Goal: Task Accomplishment & Management: Manage account settings

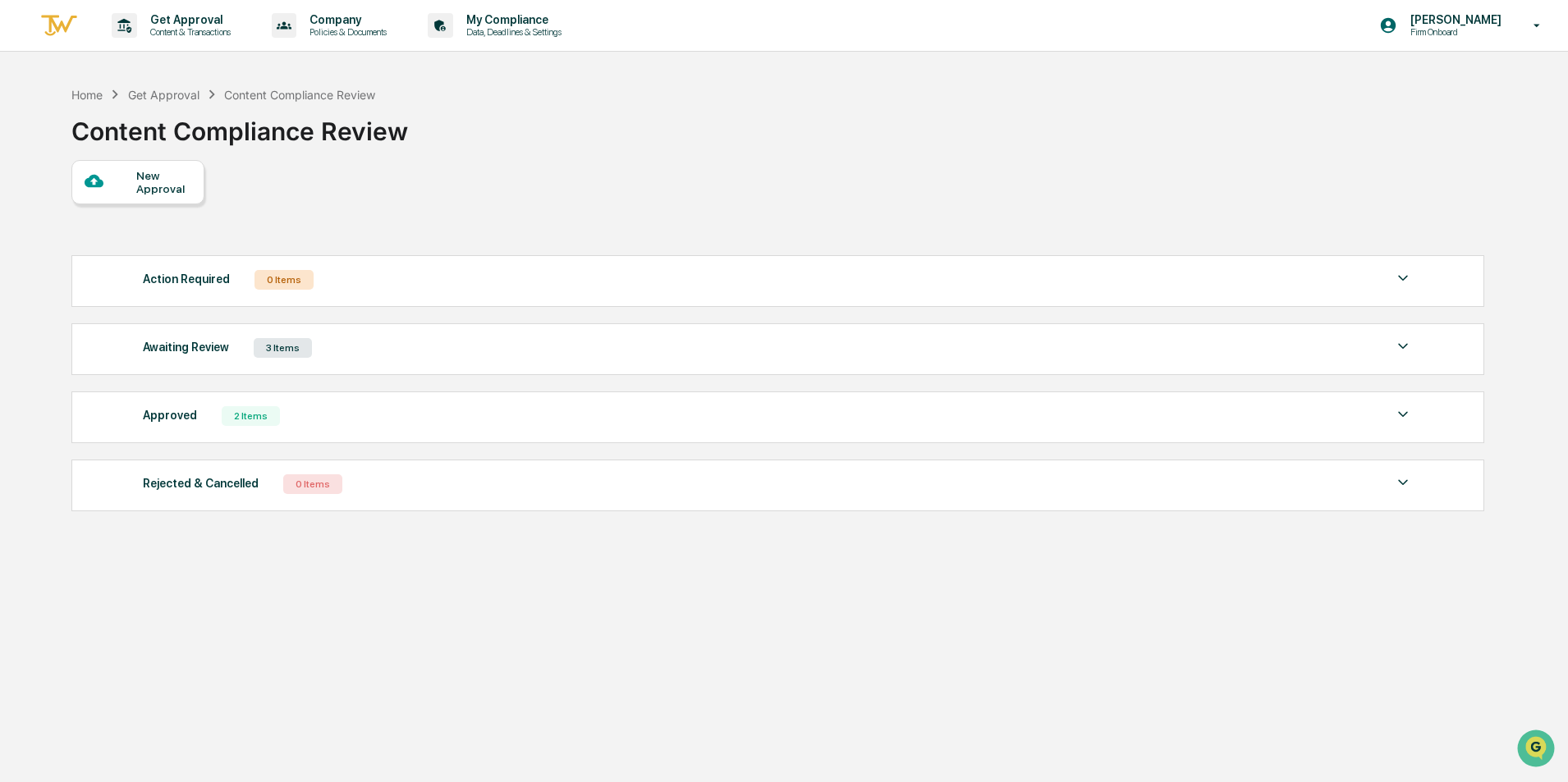
click at [613, 340] on div "Awaiting Review 3 Items" at bounding box center [777, 348] width 1270 height 23
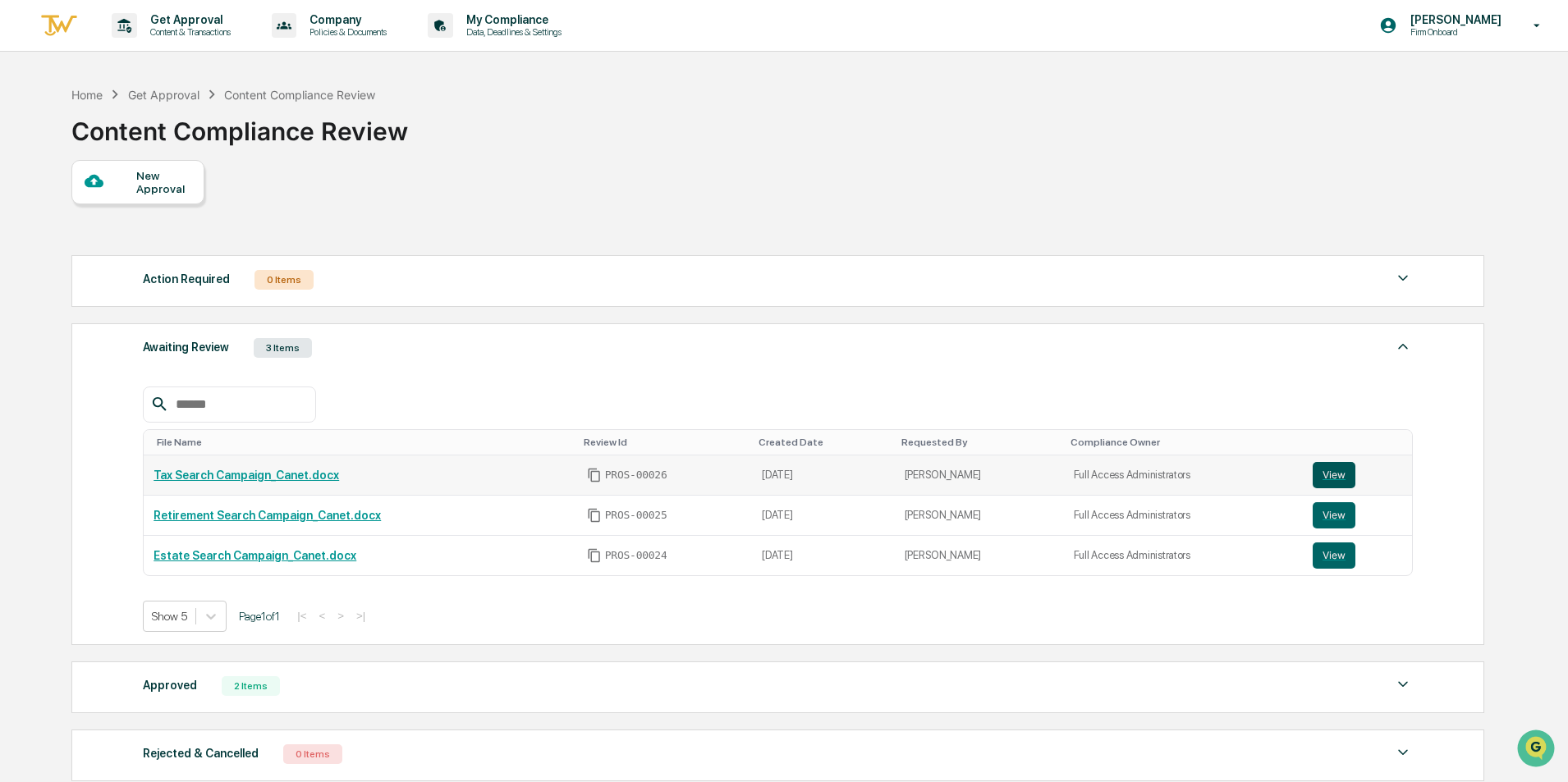
click at [1313, 469] on button "View" at bounding box center [1333, 475] width 42 height 26
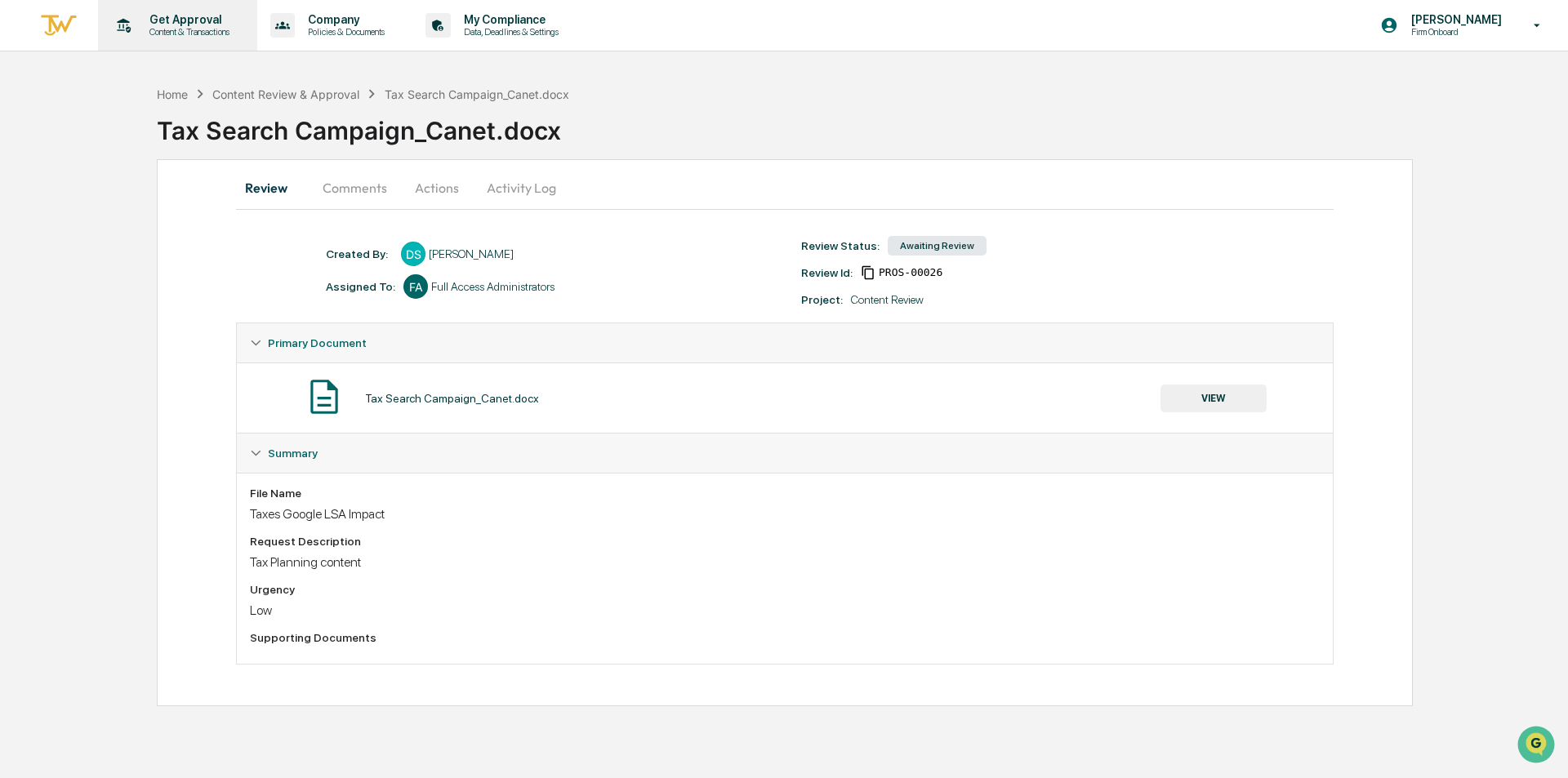
click at [179, 19] on p "Get Approval" at bounding box center [187, 20] width 101 height 13
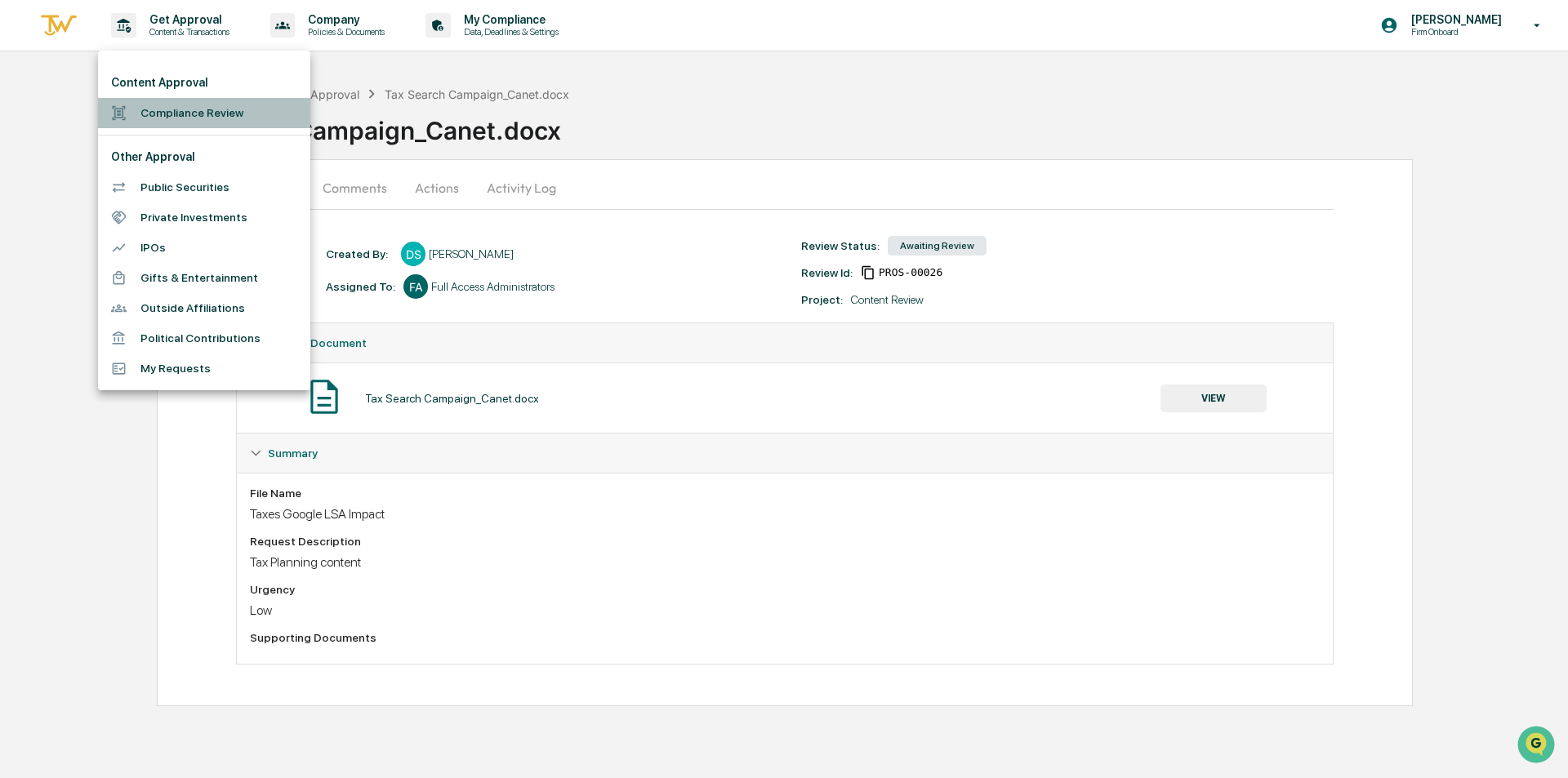
click at [179, 110] on li "Compliance Review" at bounding box center [204, 113] width 212 height 30
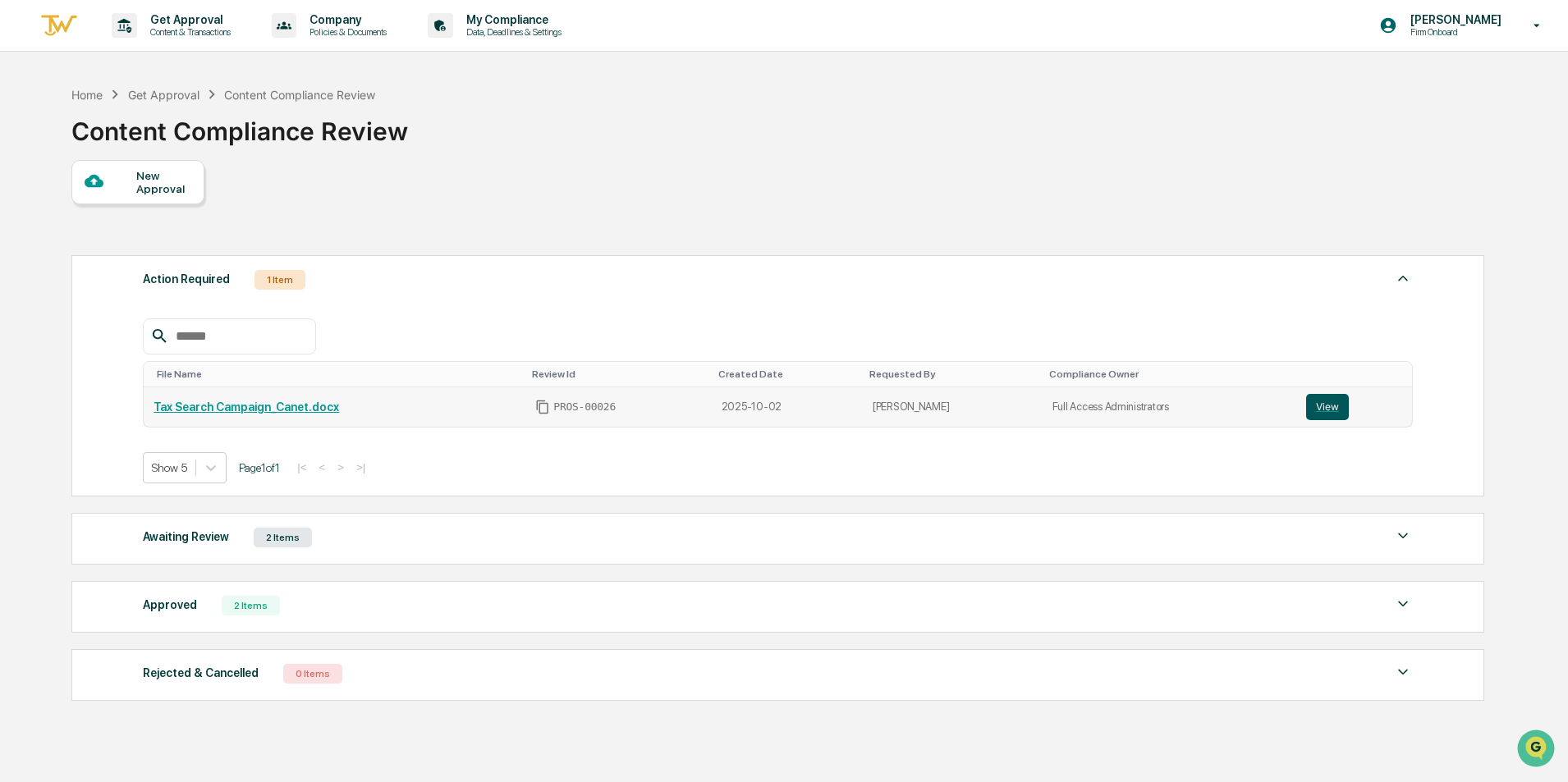
click at [1314, 408] on button "View" at bounding box center [1327, 407] width 42 height 26
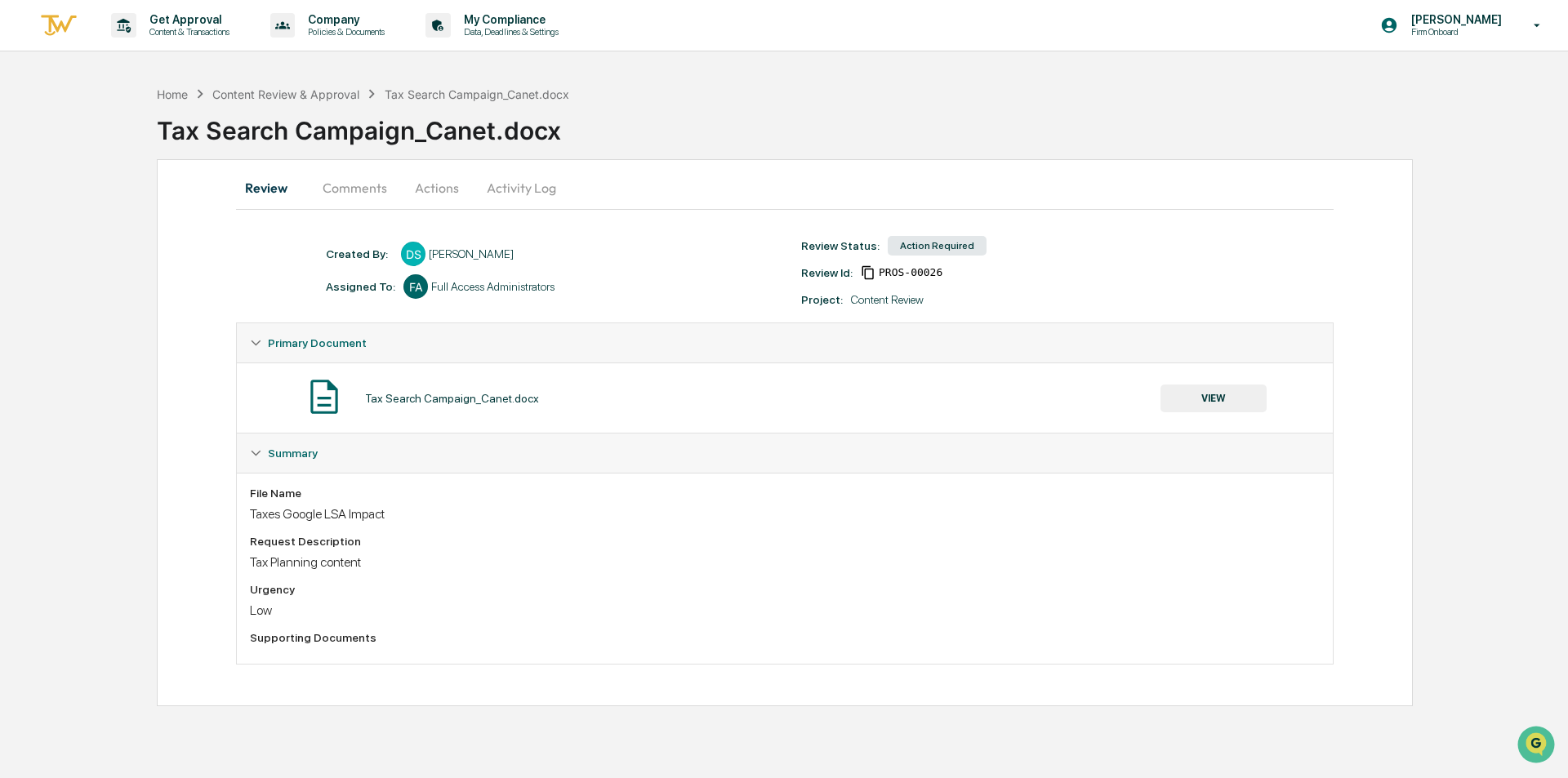
click at [362, 190] on button "Comments" at bounding box center [354, 188] width 91 height 39
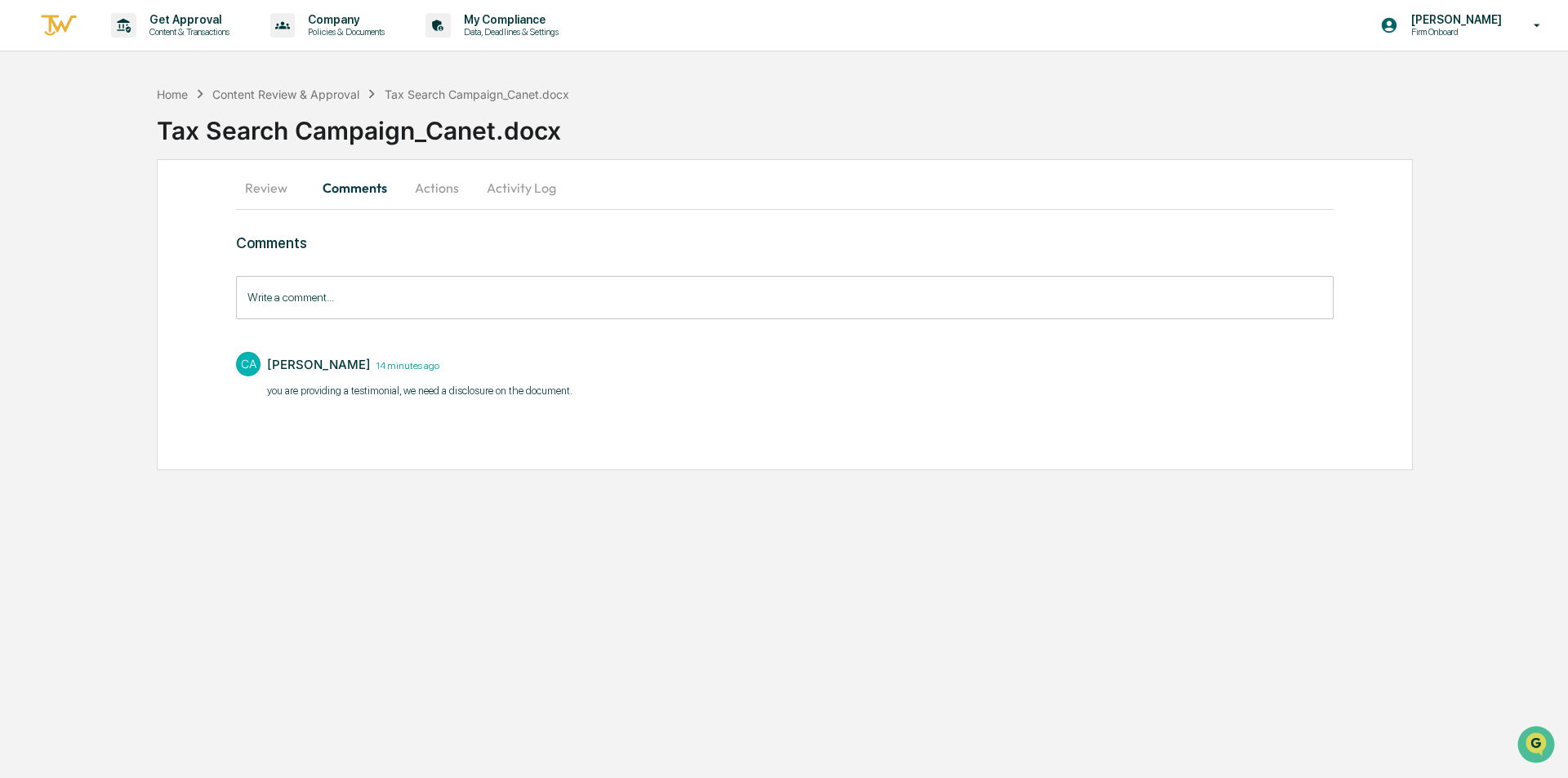
click at [582, 390] on div "CA Cierra Alderson 14 minutes ago you are providing a testimonial, we need a di…" at bounding box center [784, 374] width 1097 height 61
click at [439, 185] on button "Actions" at bounding box center [436, 188] width 74 height 39
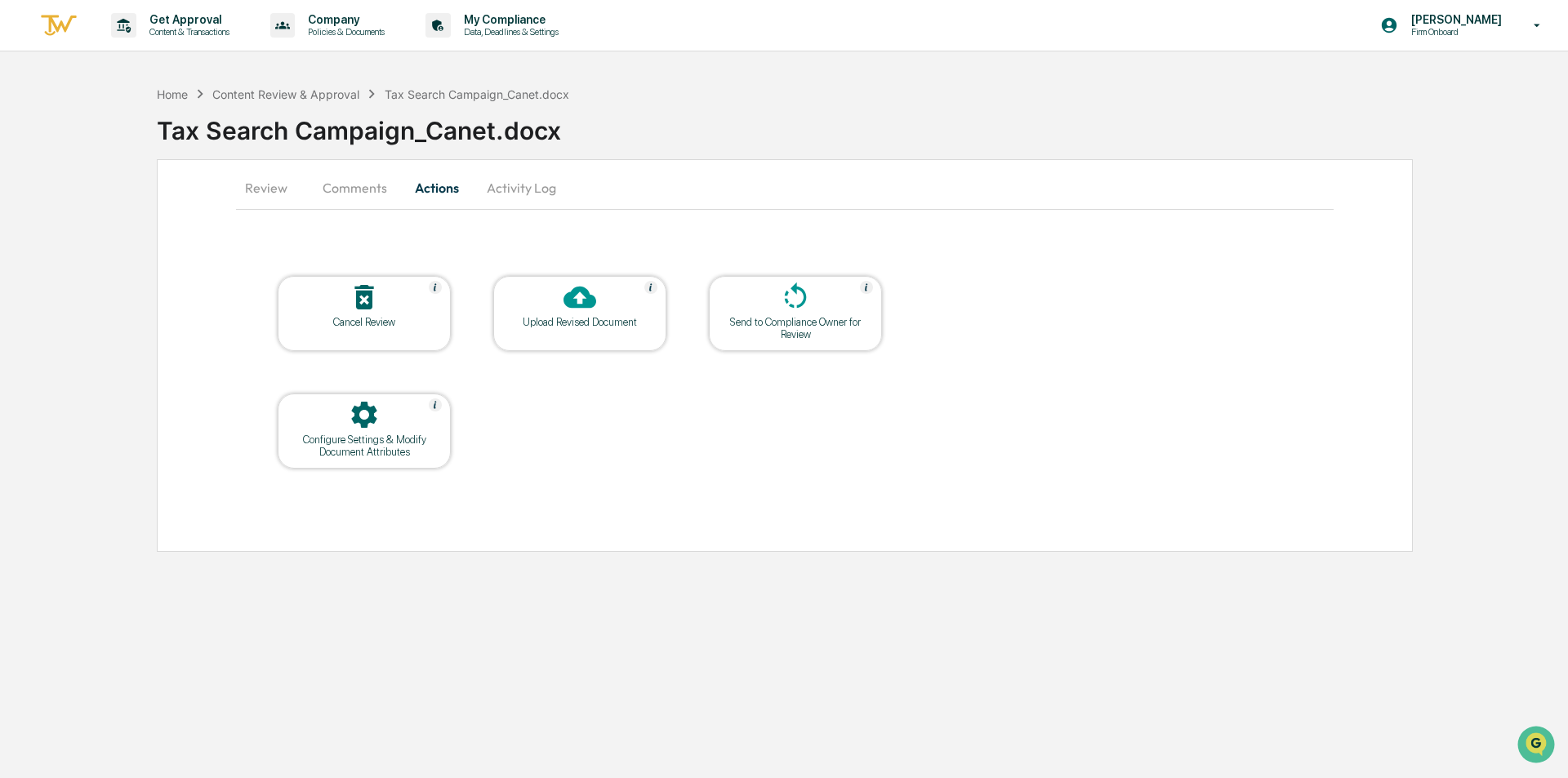
click at [339, 192] on button "Comments" at bounding box center [354, 188] width 91 height 39
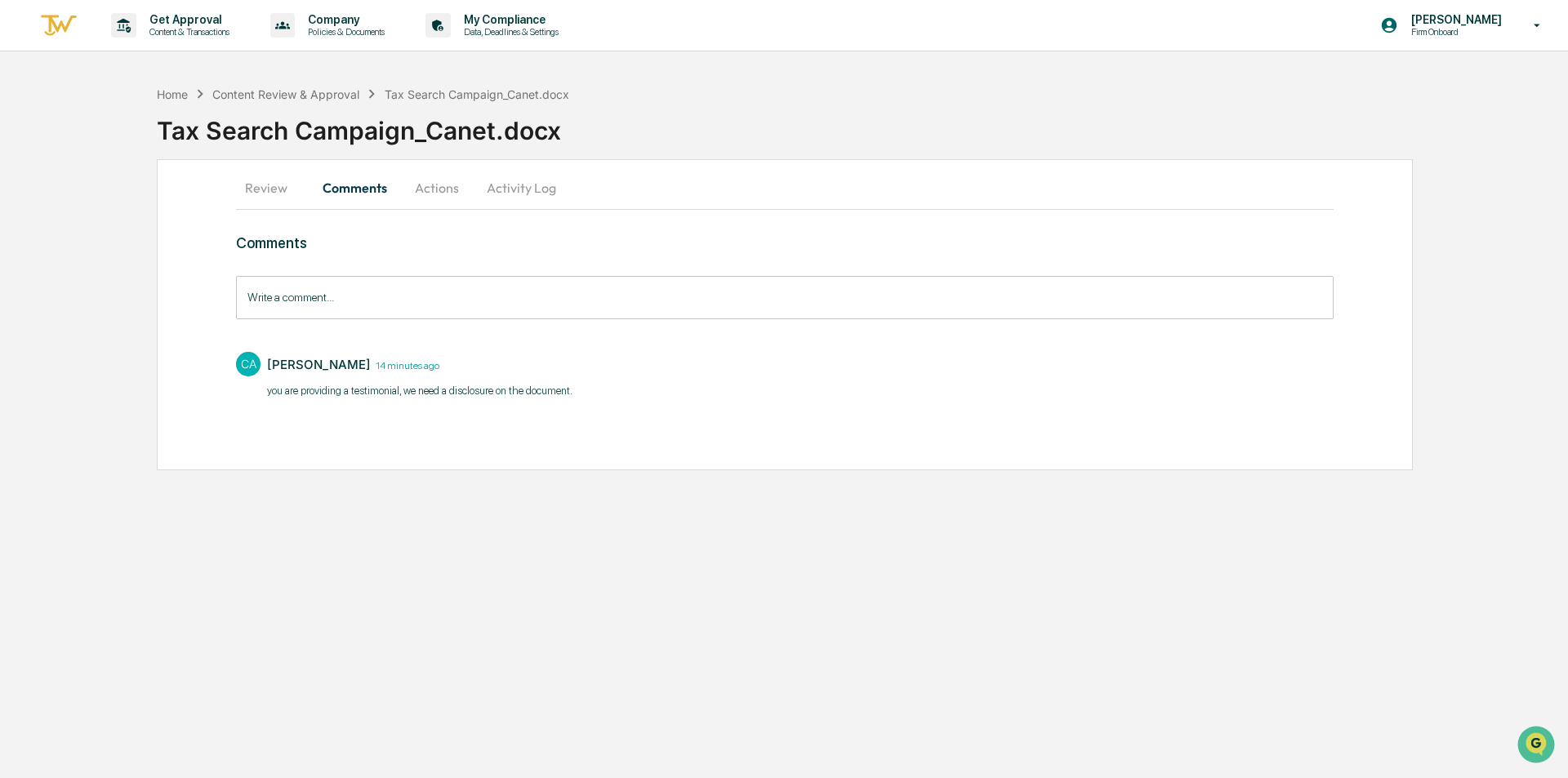
click at [519, 183] on button "Activity Log" at bounding box center [521, 188] width 95 height 39
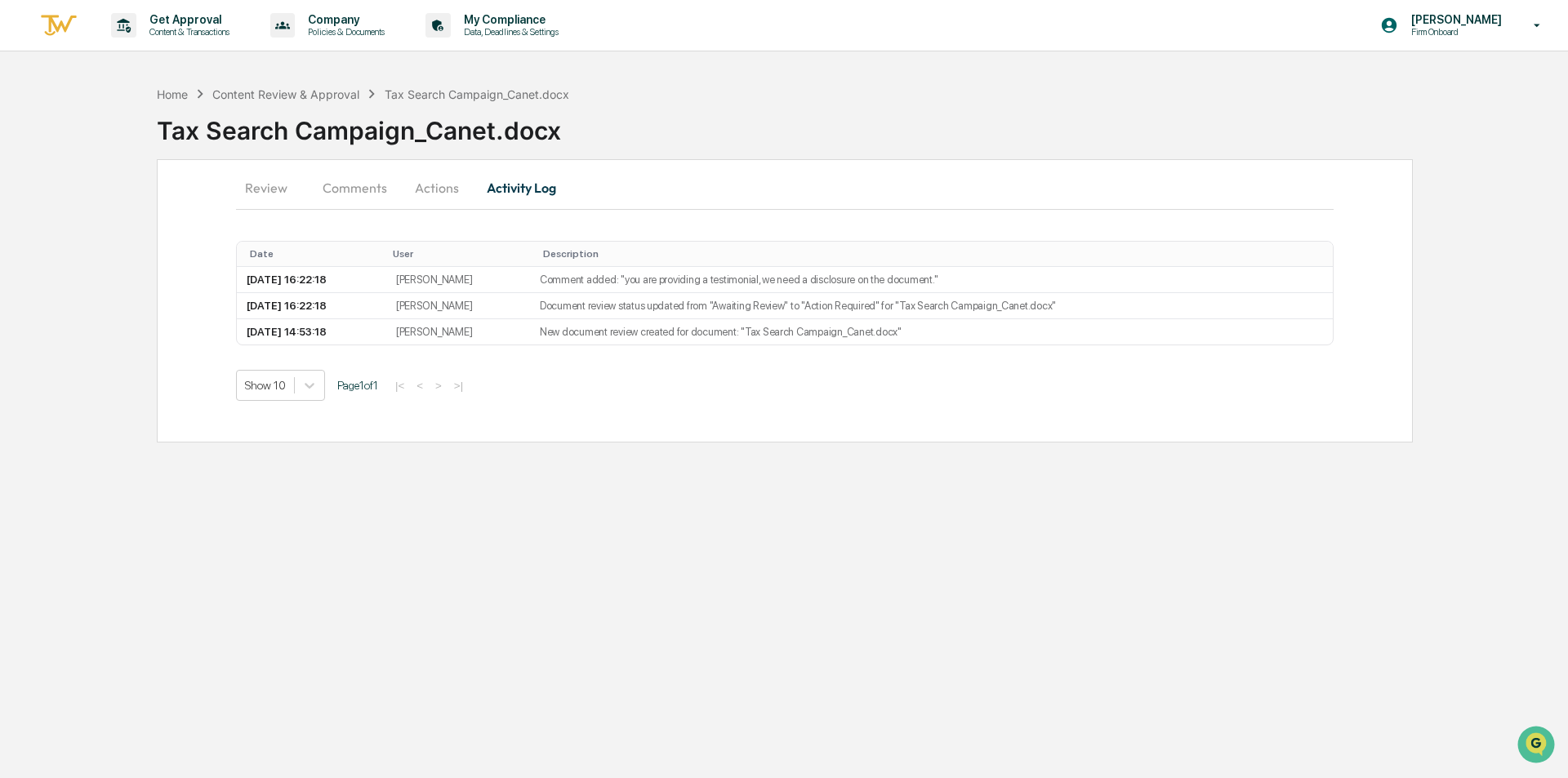
click at [435, 192] on button "Actions" at bounding box center [436, 188] width 74 height 39
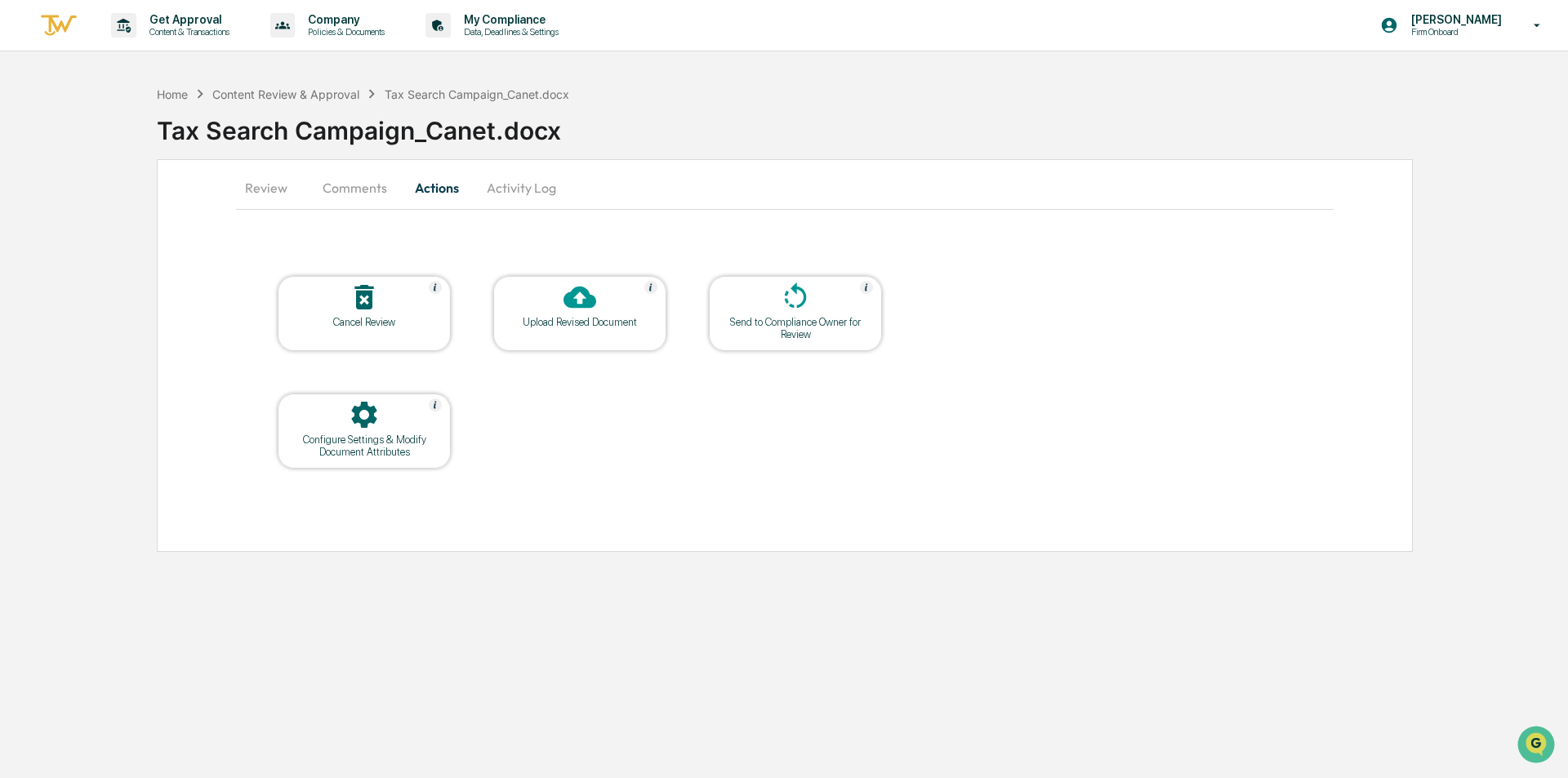
click at [353, 191] on button "Comments" at bounding box center [354, 188] width 91 height 39
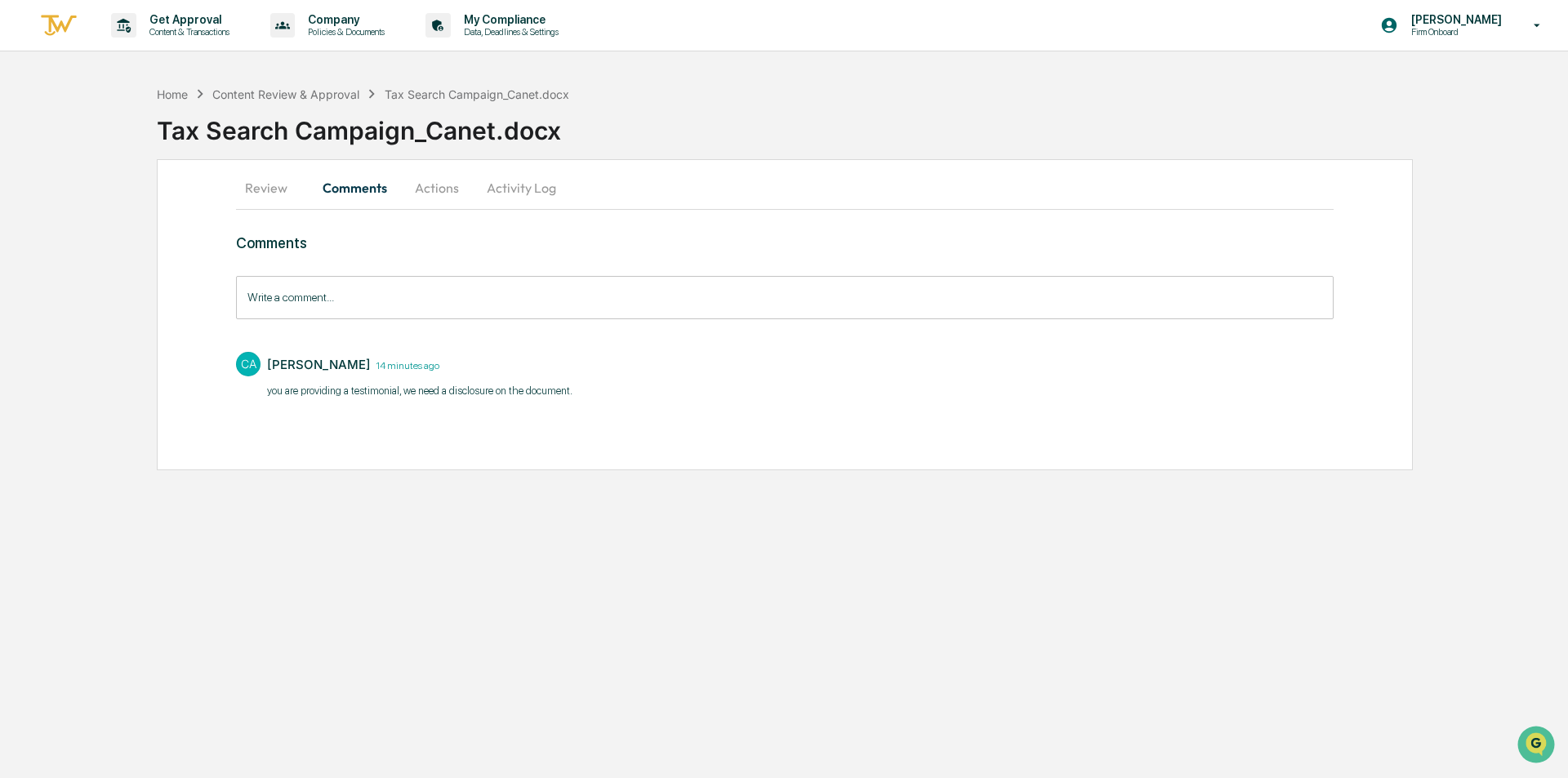
click at [281, 191] on button "Review" at bounding box center [273, 188] width 74 height 39
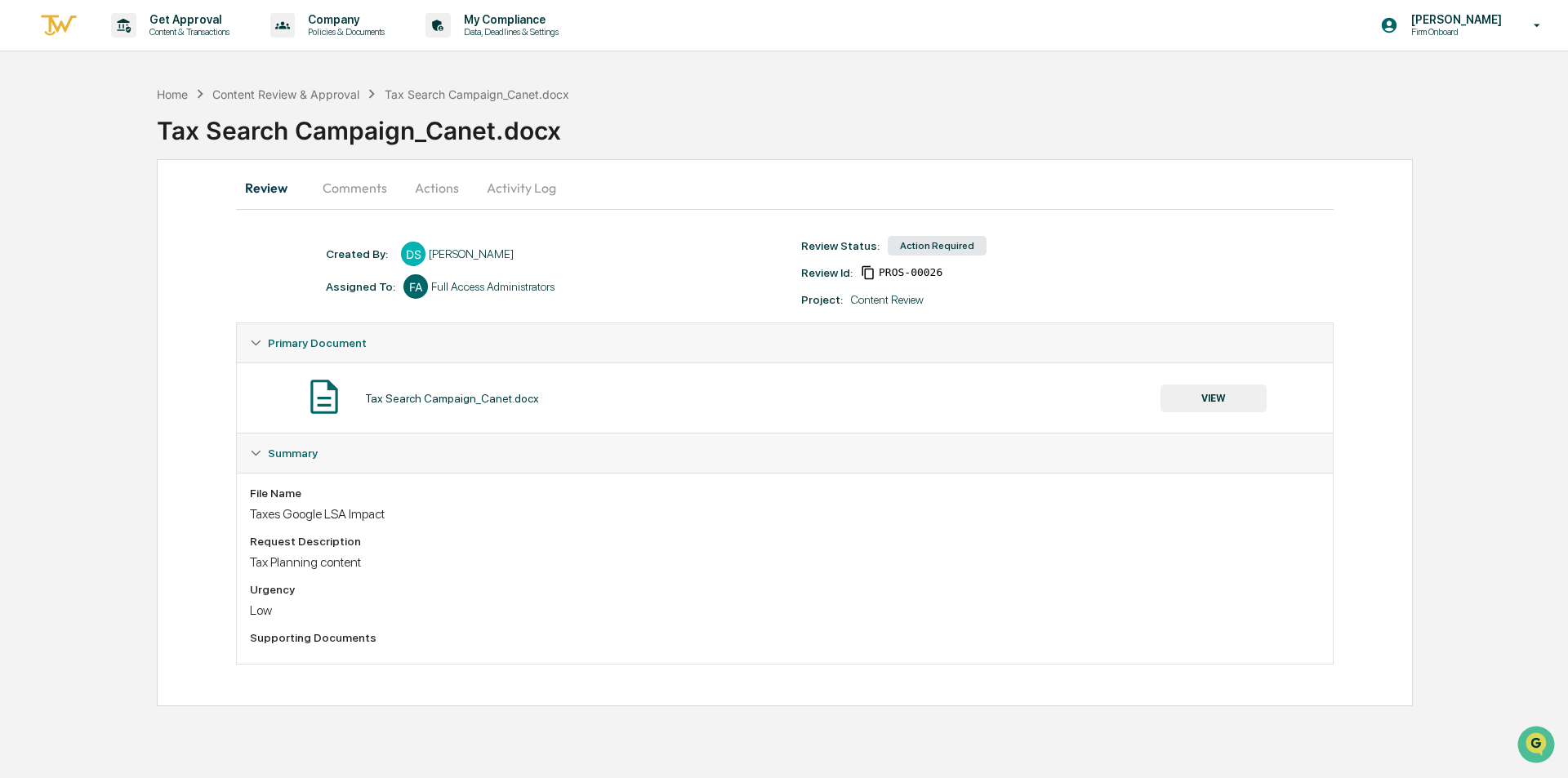
click at [281, 191] on button "Review" at bounding box center [273, 188] width 74 height 39
click at [285, 95] on div "Content Review & Approval" at bounding box center [285, 94] width 147 height 14
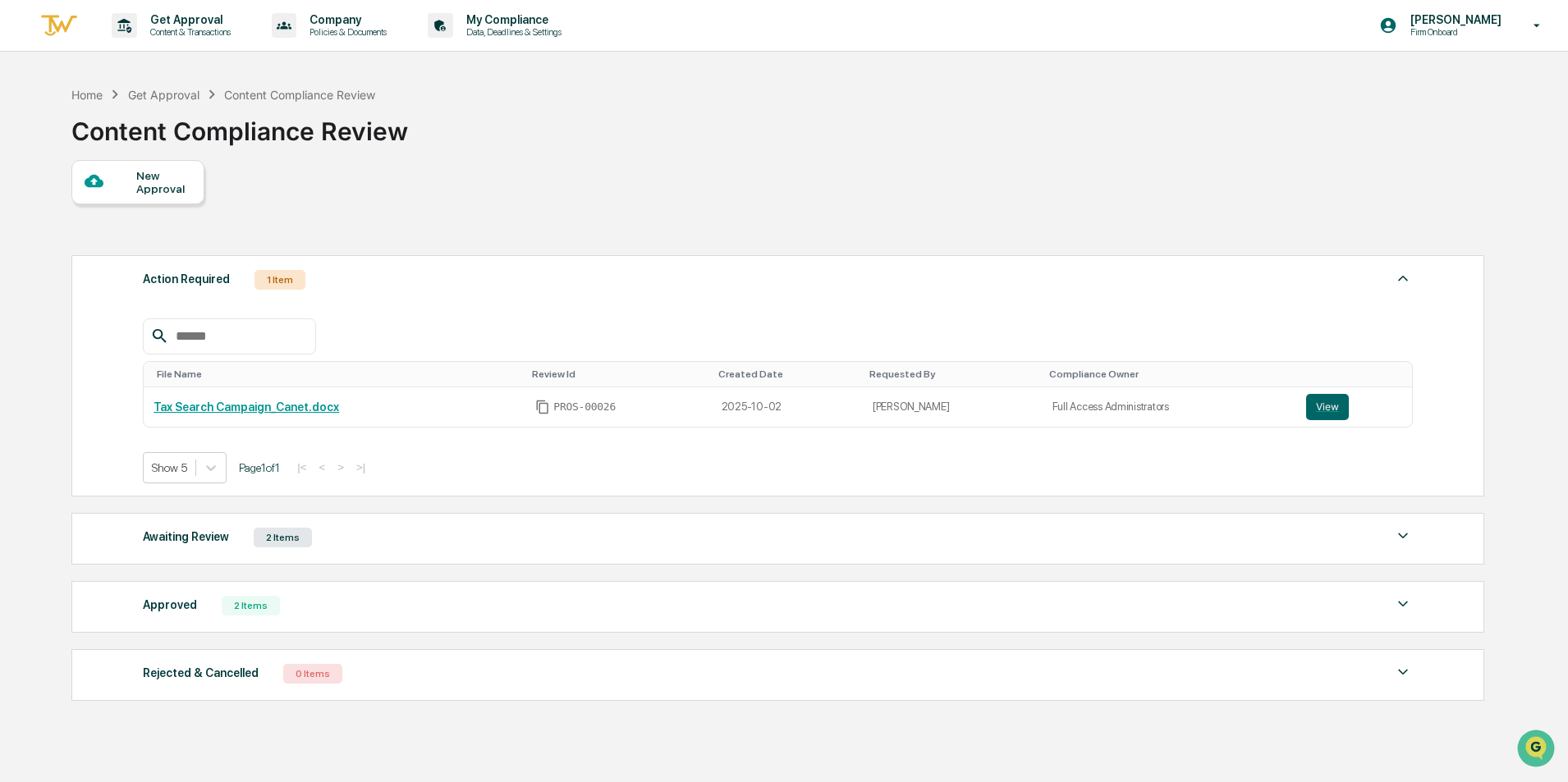
click at [442, 284] on div "Action Required 1 Item" at bounding box center [777, 280] width 1270 height 23
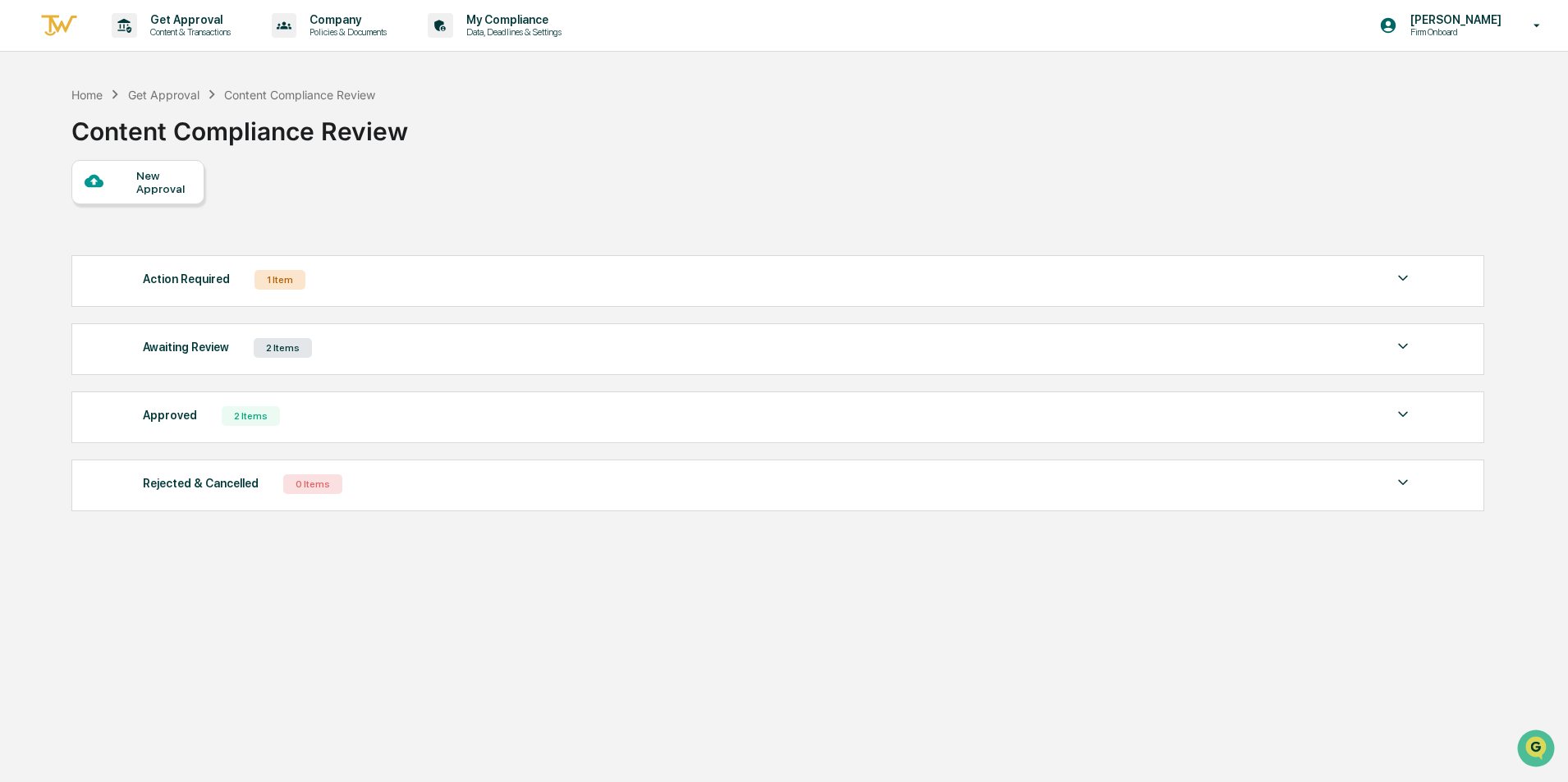
click at [385, 353] on div "Awaiting Review 2 Items" at bounding box center [777, 348] width 1270 height 23
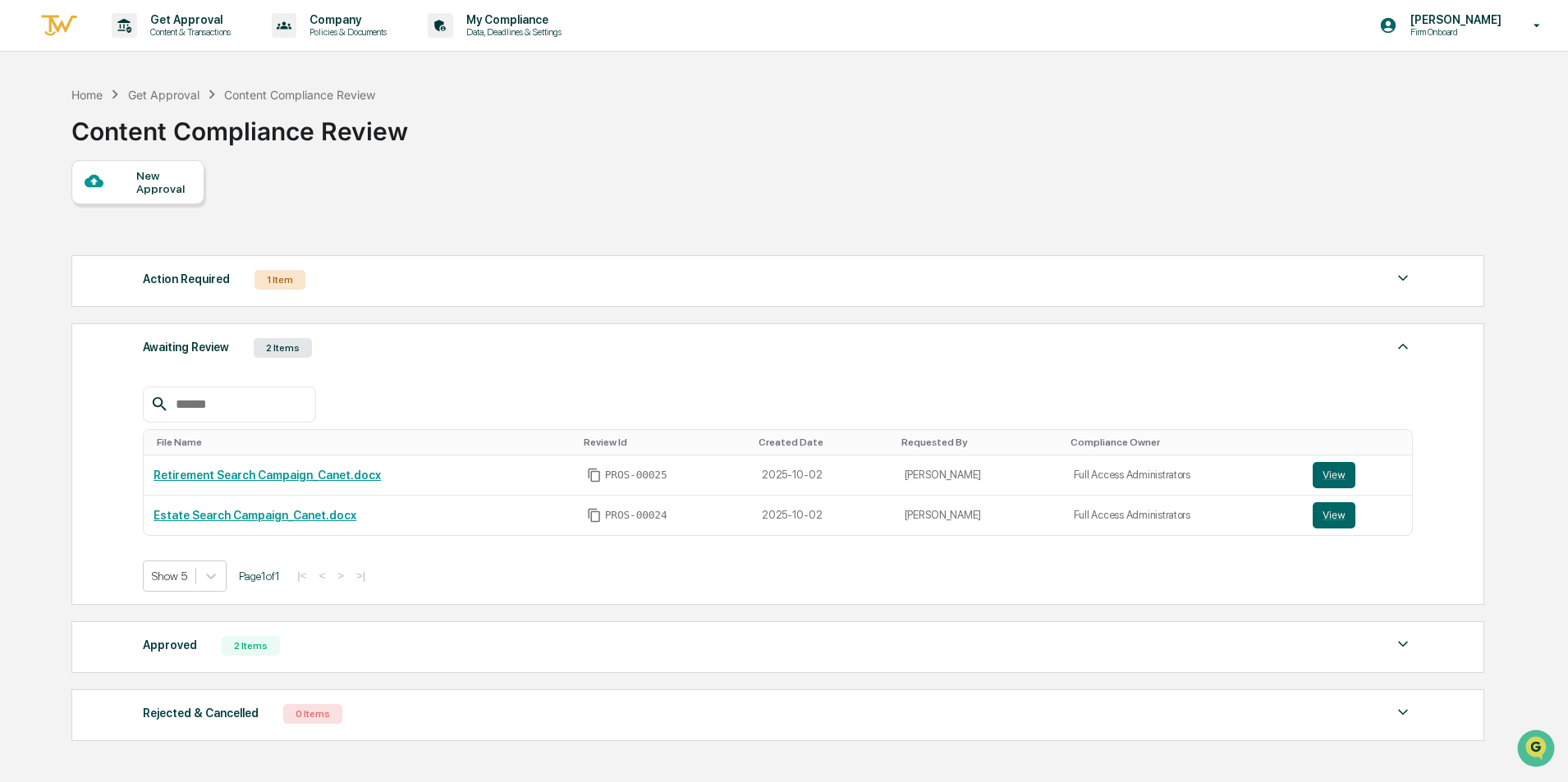
click at [385, 353] on div "Awaiting Review 2 Items" at bounding box center [777, 348] width 1270 height 23
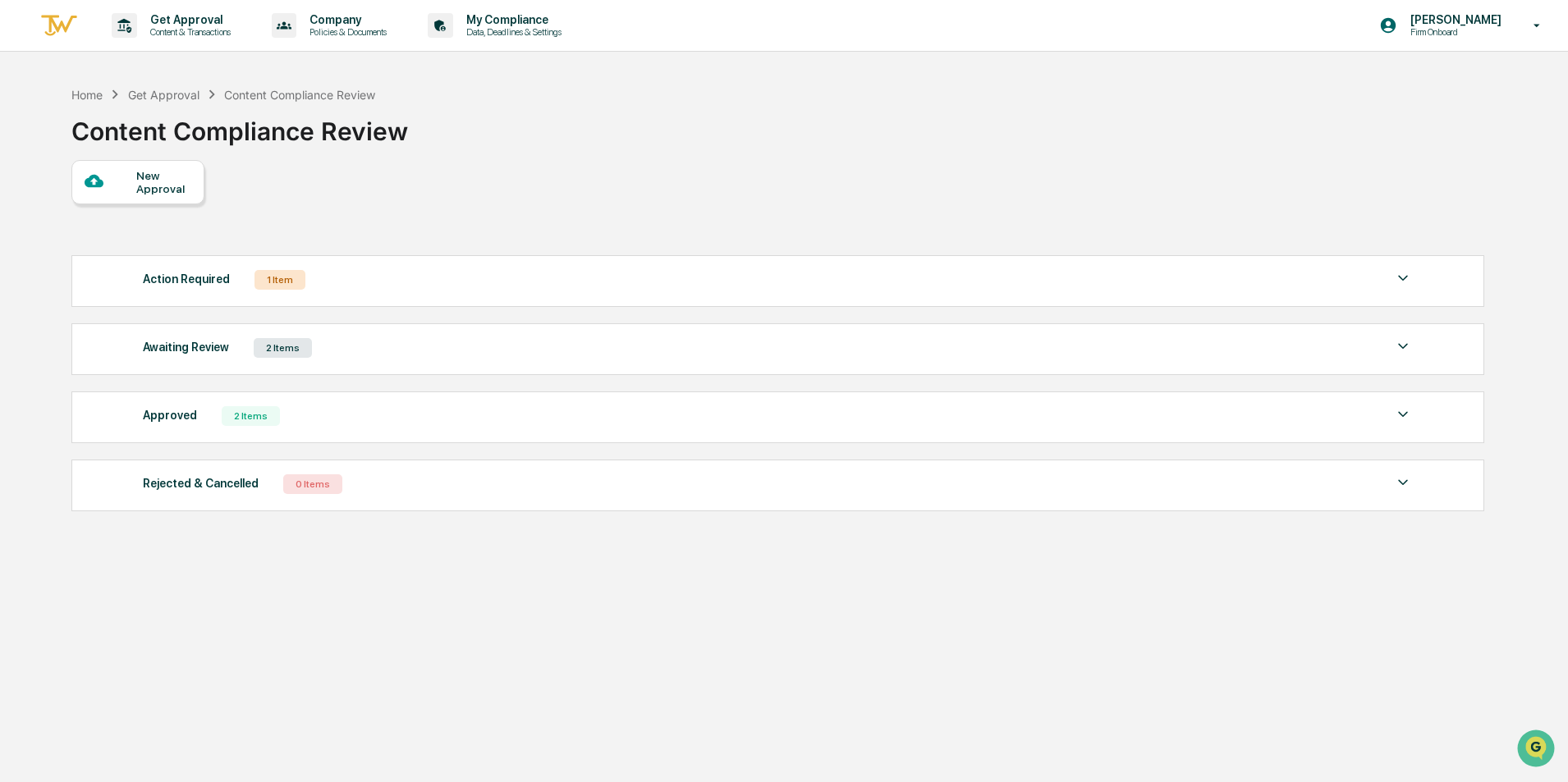
click at [446, 284] on div "Action Required 1 Item" at bounding box center [777, 280] width 1270 height 23
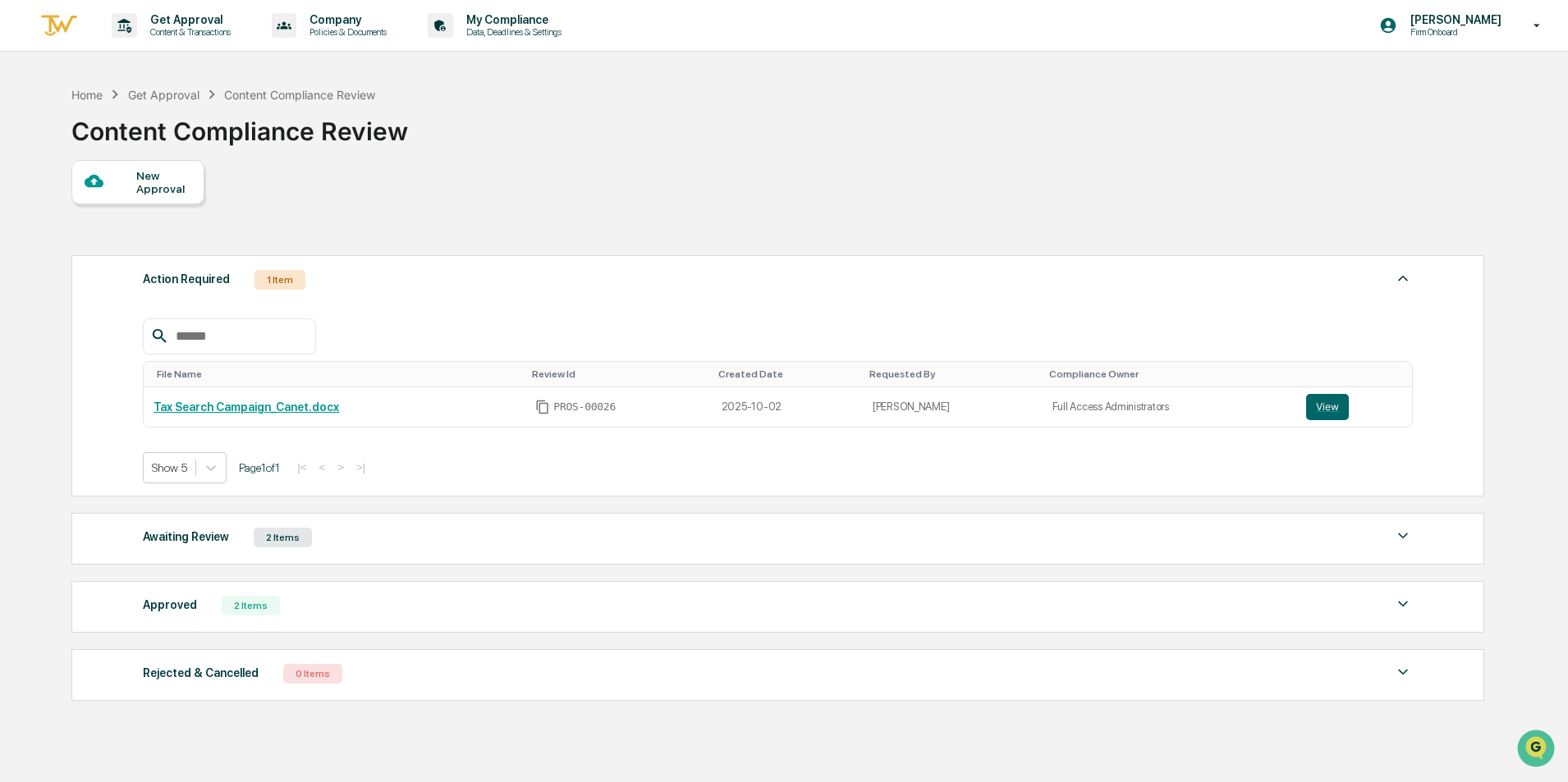
click at [161, 93] on div "Get Approval" at bounding box center [163, 95] width 71 height 14
click at [284, 96] on div "Content Compliance Review" at bounding box center [300, 95] width 151 height 14
click at [89, 99] on div "Home" at bounding box center [86, 95] width 31 height 14
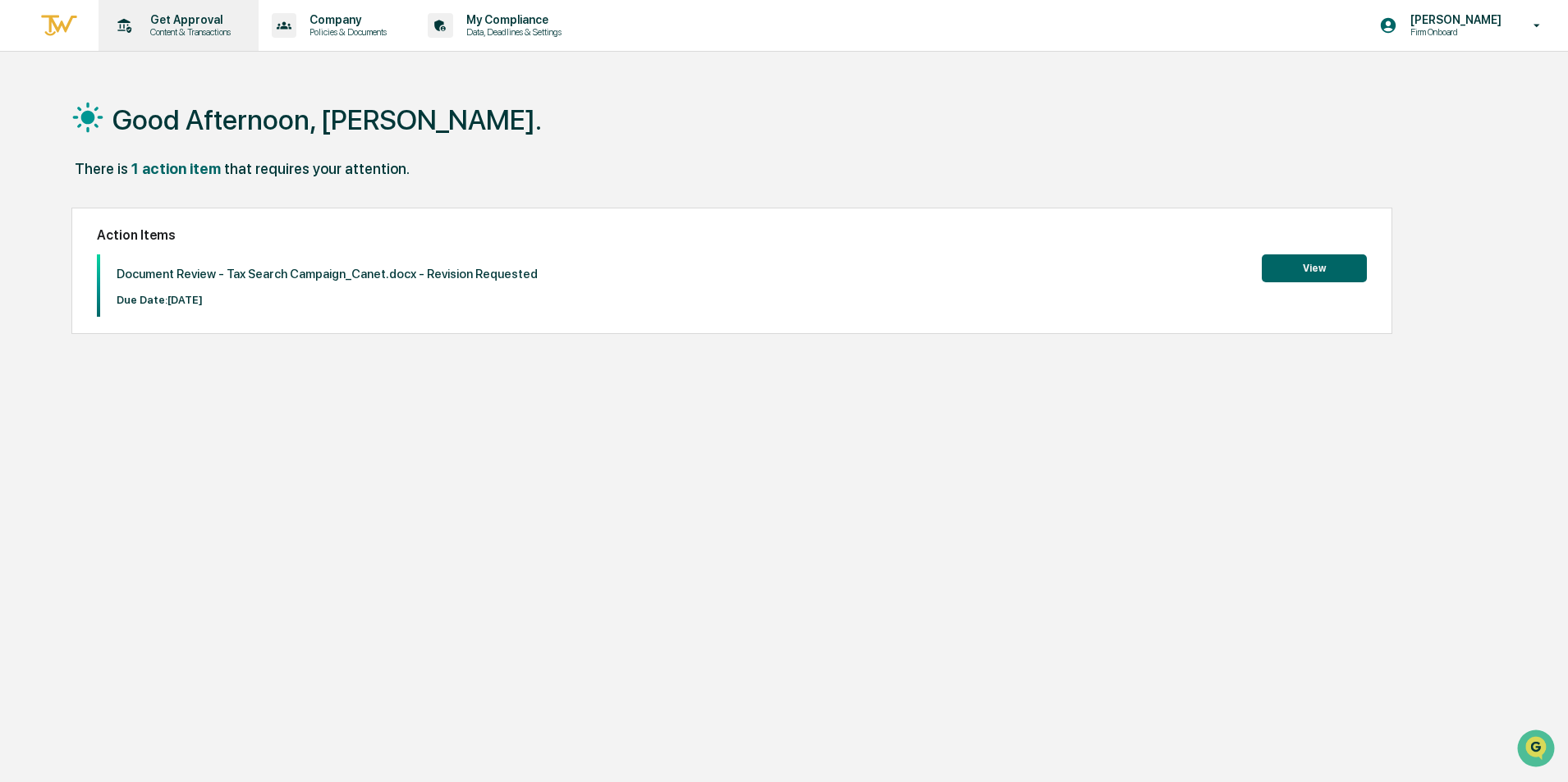
click at [167, 33] on p "Content & Transactions" at bounding box center [188, 32] width 101 height 11
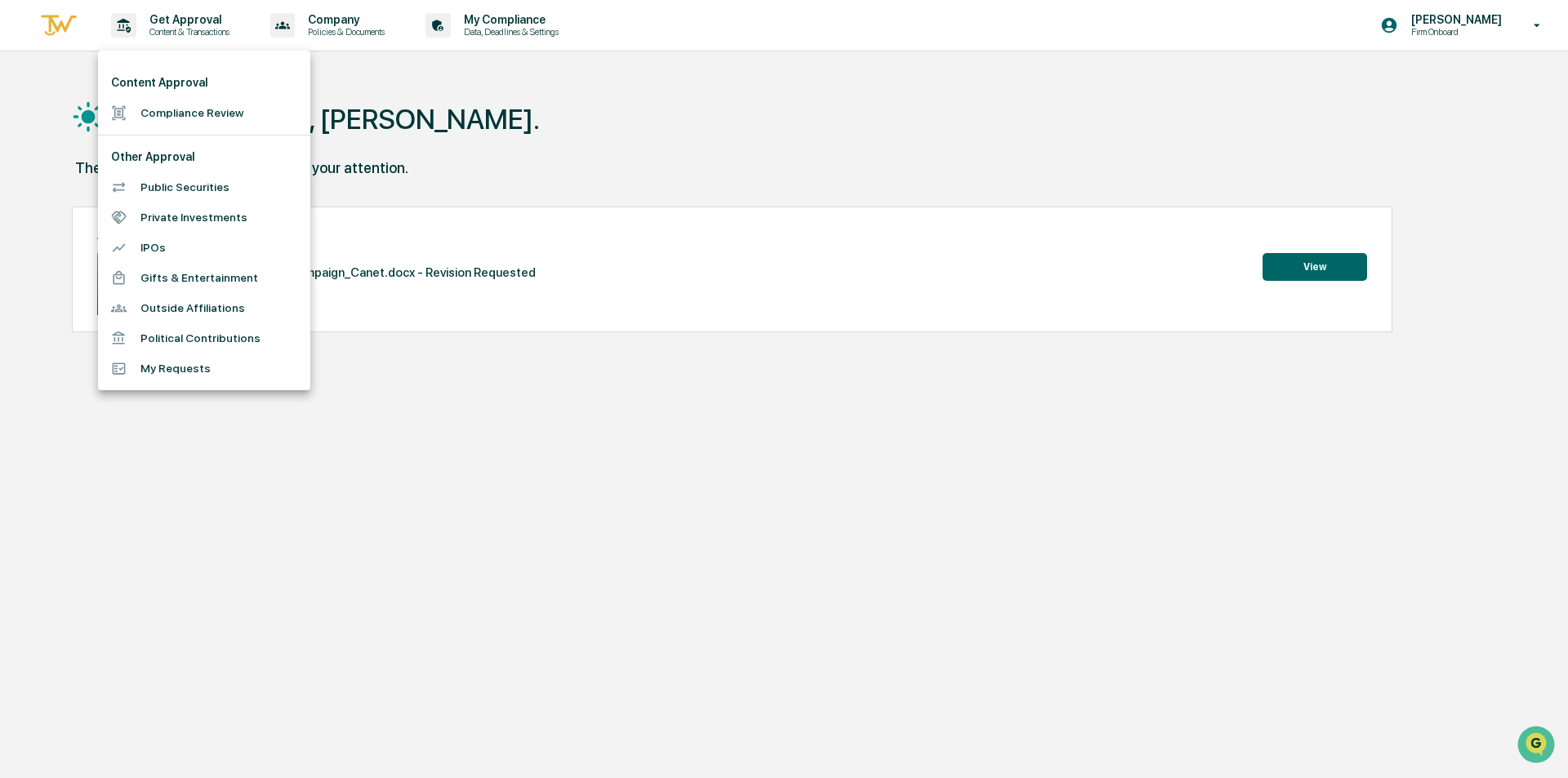
click at [543, 154] on div at bounding box center [784, 389] width 1568 height 778
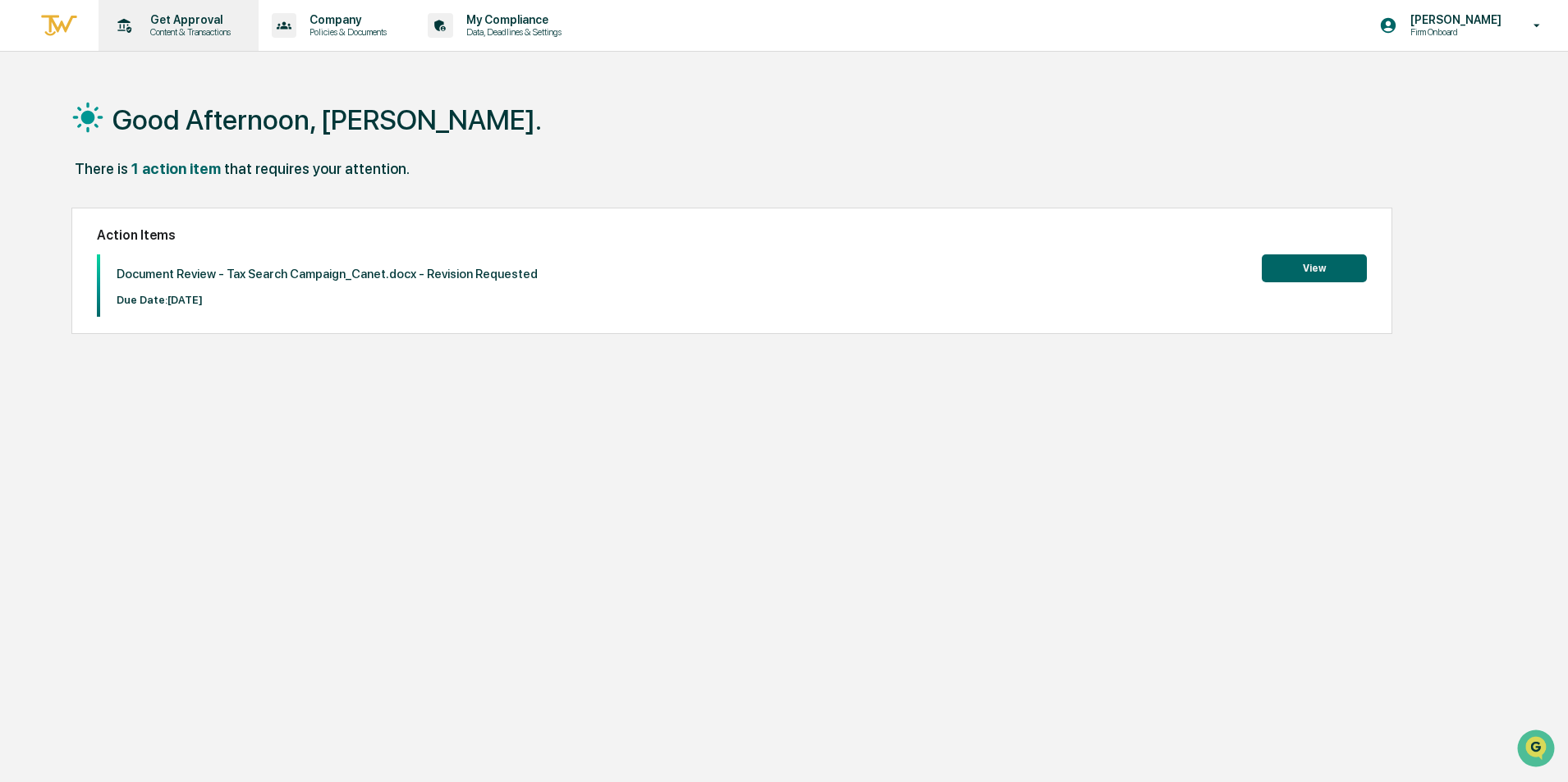
click at [187, 32] on p "Content & Transactions" at bounding box center [188, 32] width 101 height 11
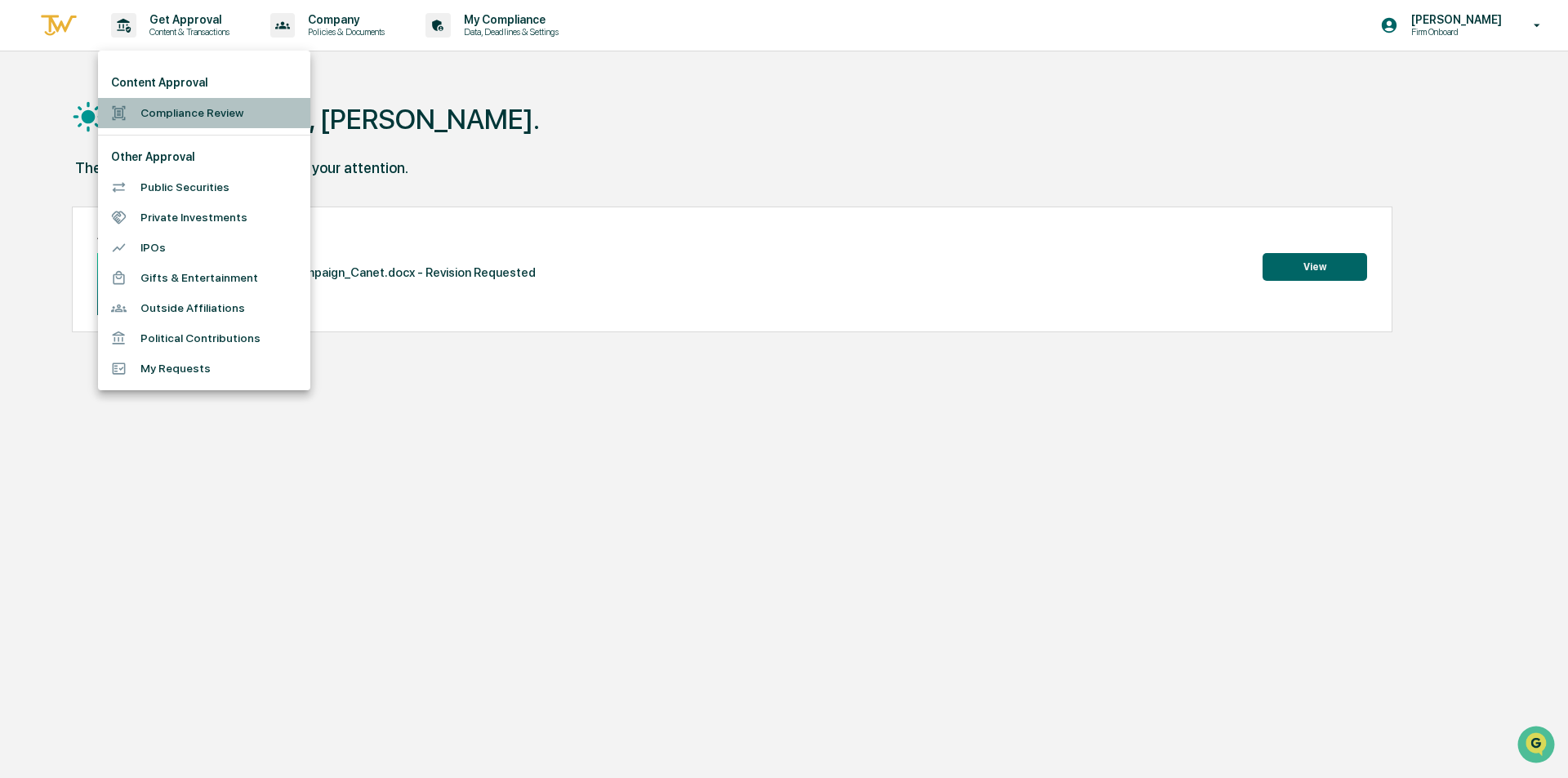
click at [186, 112] on li "Compliance Review" at bounding box center [204, 113] width 212 height 30
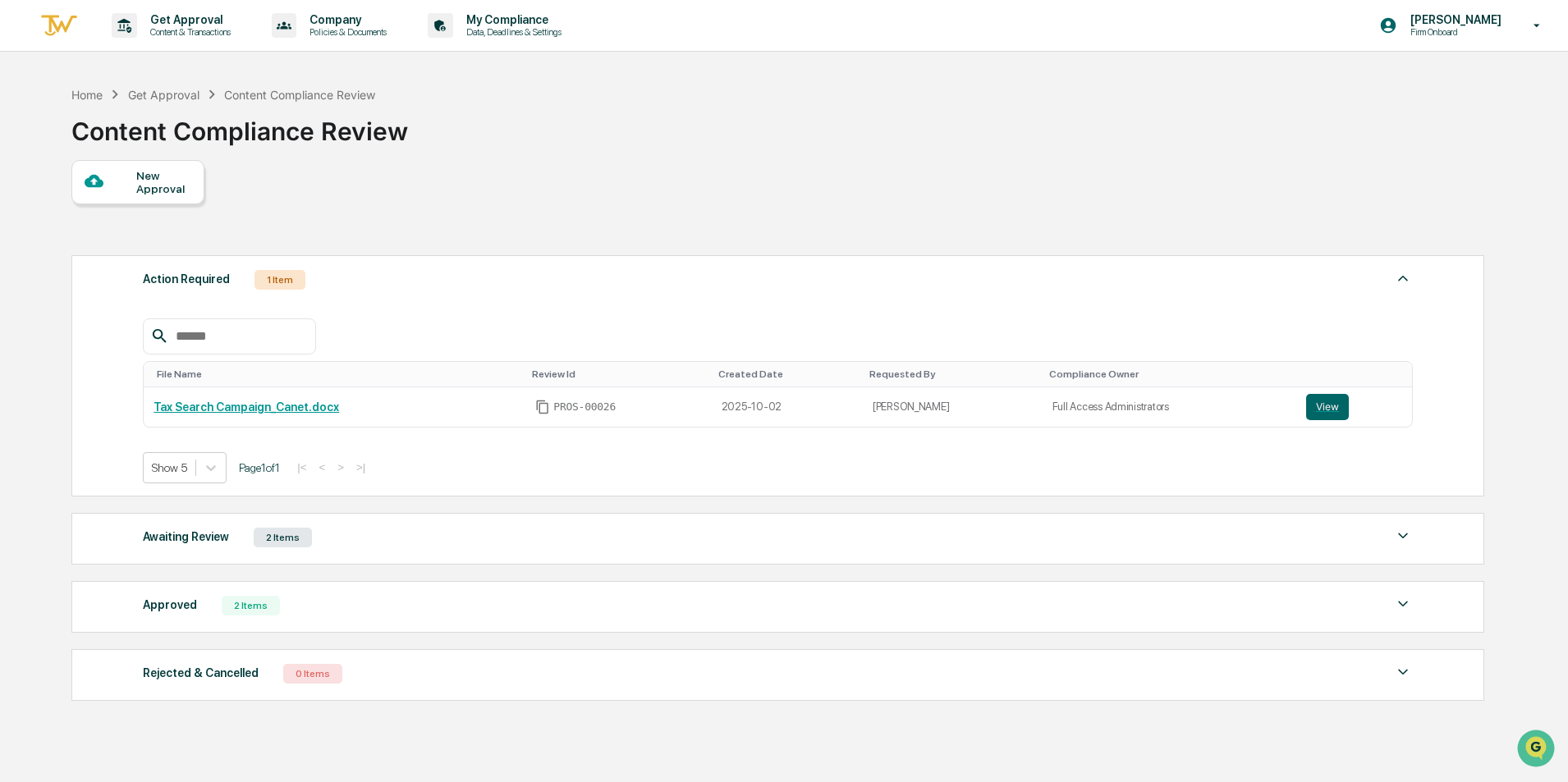
click at [401, 284] on div "Action Required 1 Item" at bounding box center [777, 280] width 1270 height 23
click at [372, 287] on div "Action Required 1 Item" at bounding box center [777, 280] width 1270 height 23
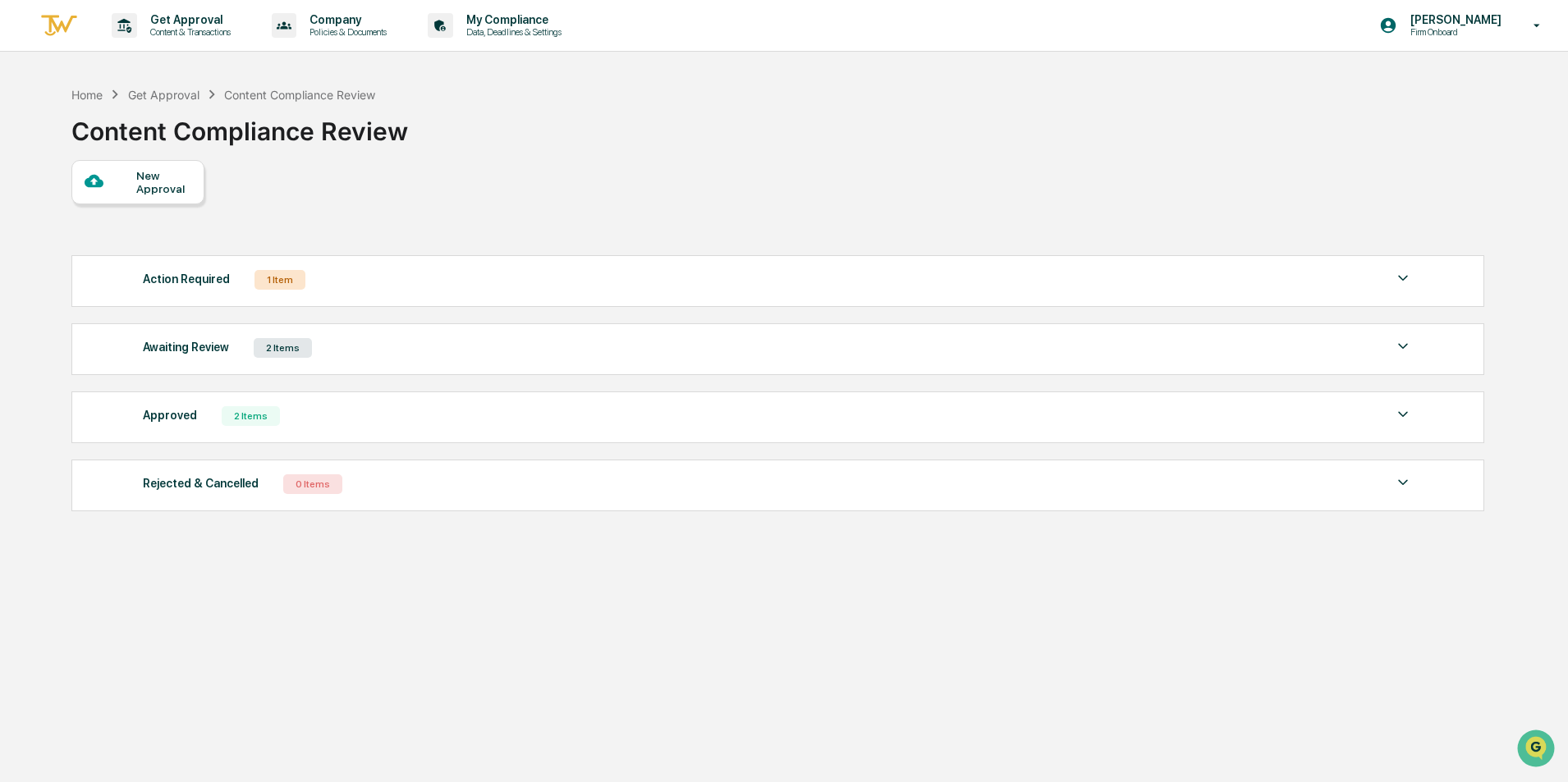
click at [357, 349] on div "Awaiting Review 2 Items" at bounding box center [777, 348] width 1270 height 23
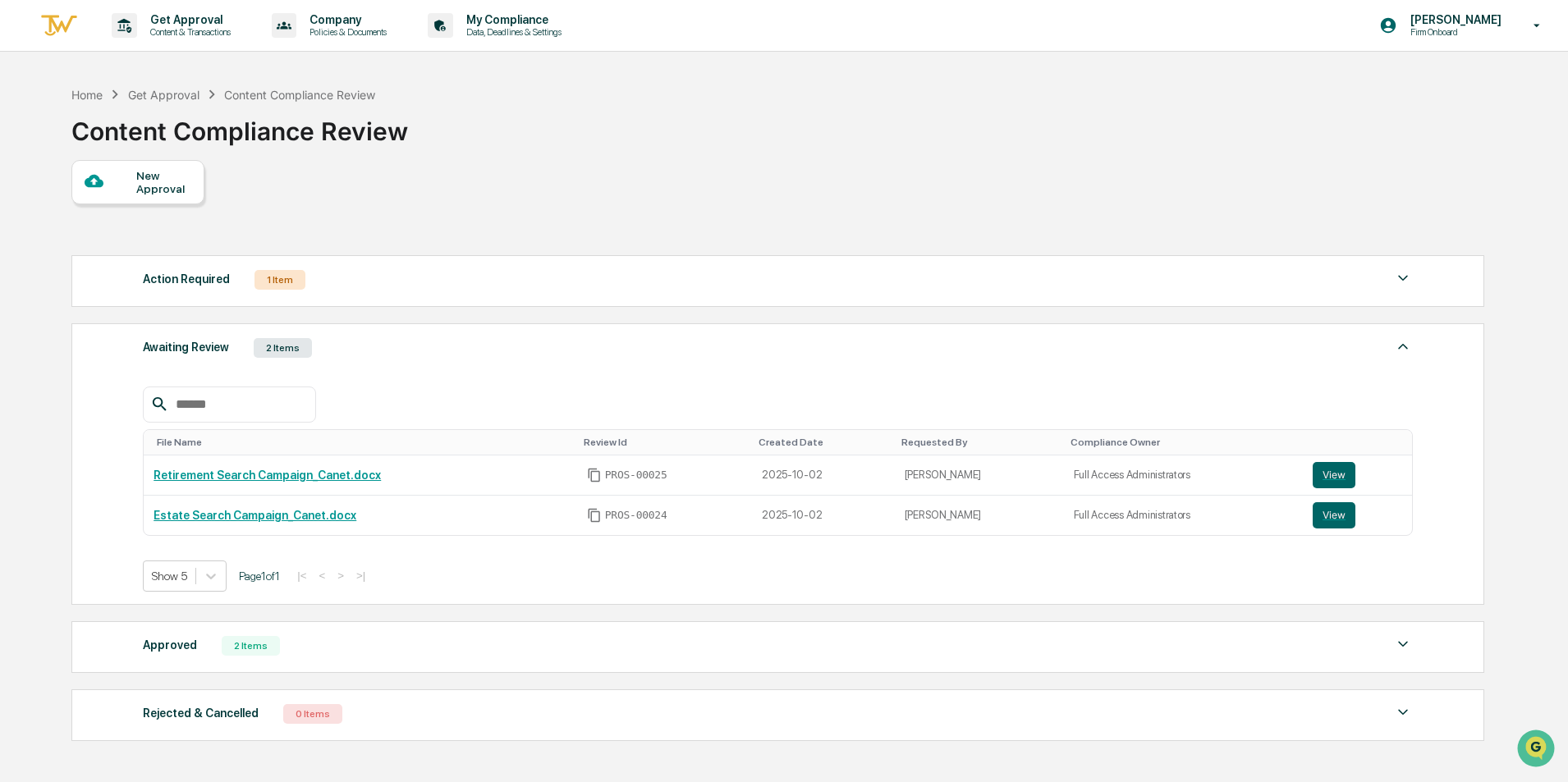
click at [357, 349] on div "Awaiting Review 2 Items" at bounding box center [777, 348] width 1270 height 23
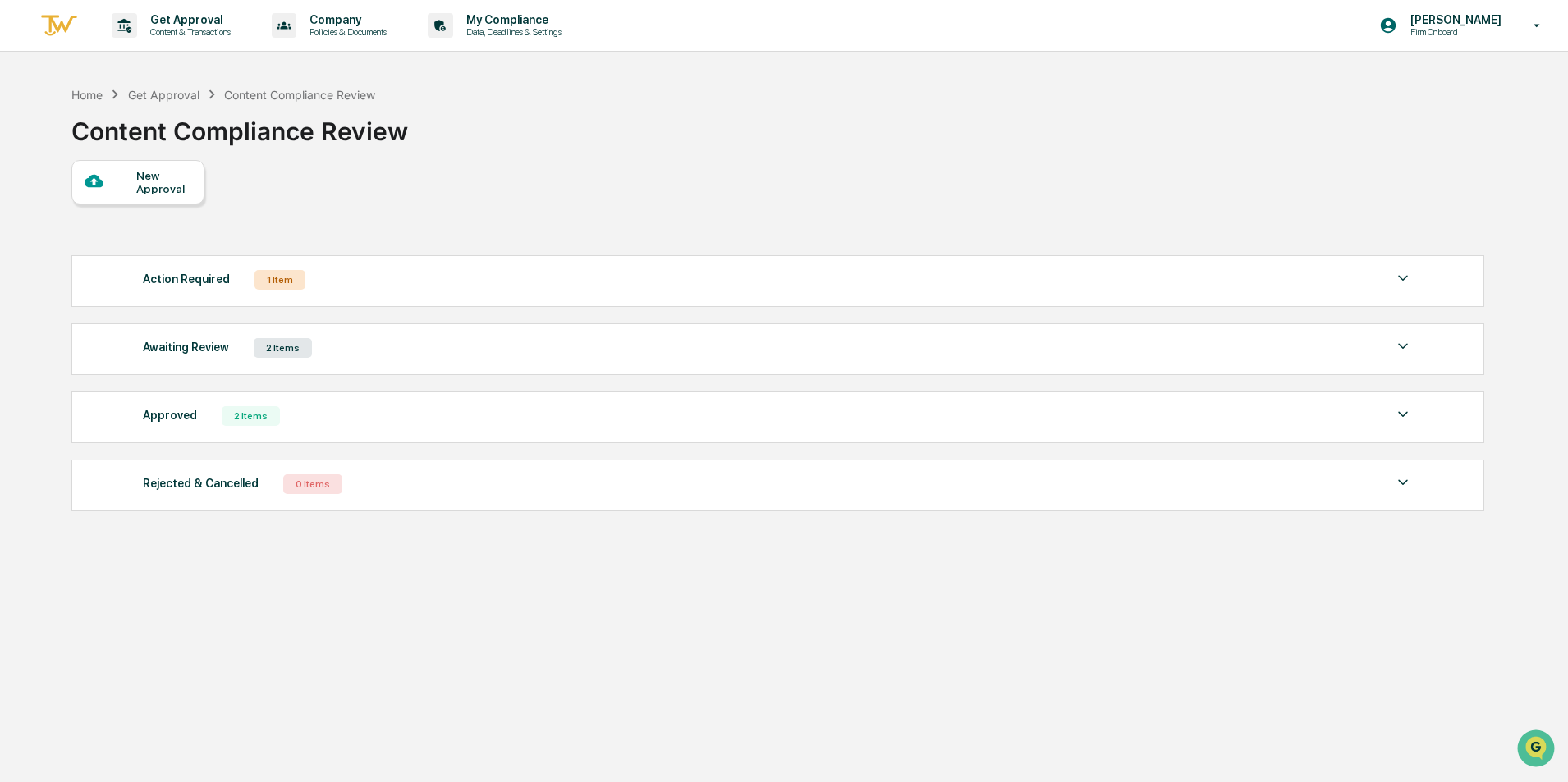
click at [367, 295] on div "Action Required 1 Item File Name Review Id Created Date Requested By Compliance…" at bounding box center [777, 281] width 1413 height 52
click at [376, 279] on div "Action Required 1 Item" at bounding box center [777, 280] width 1270 height 23
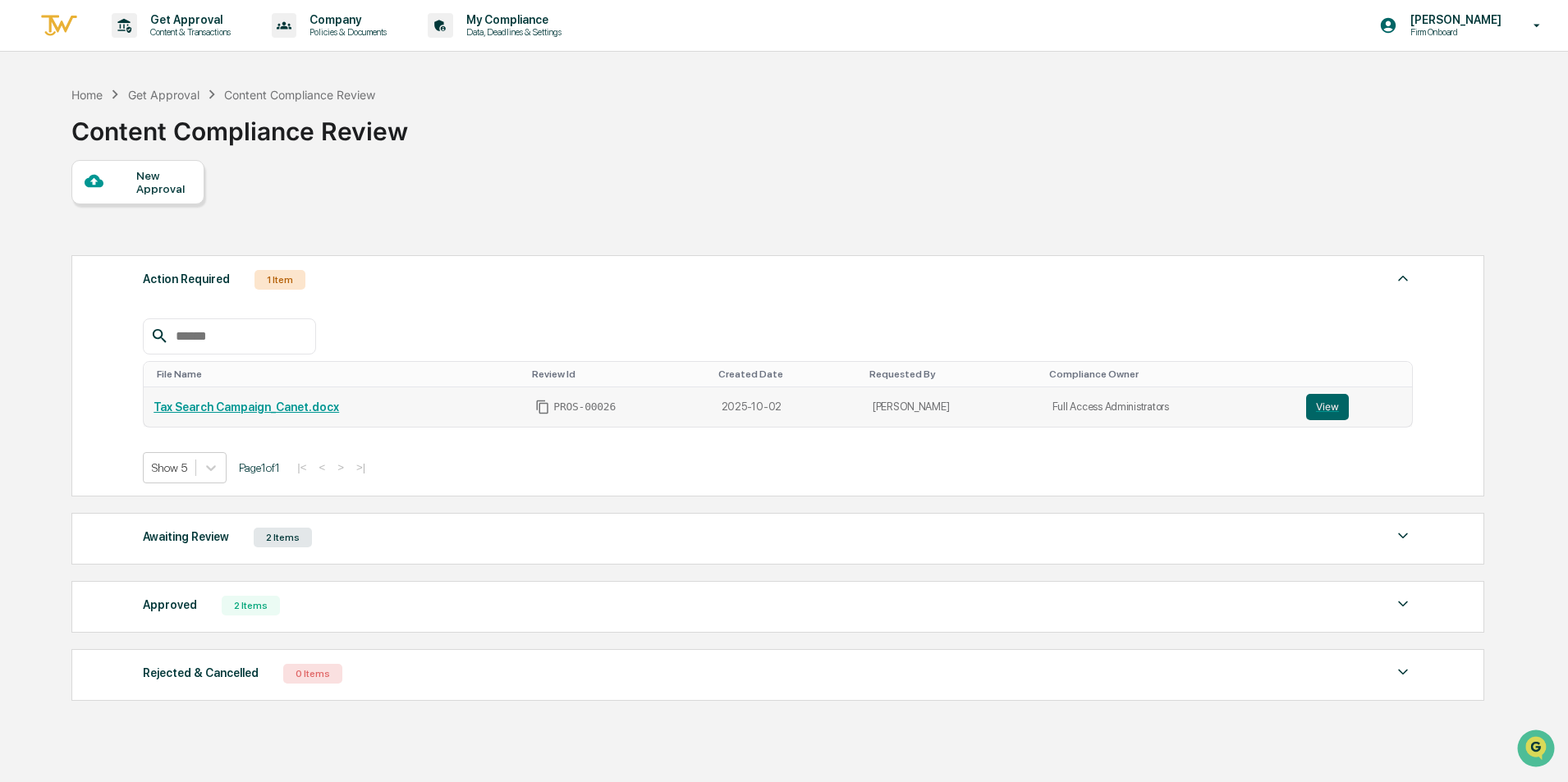
click at [265, 408] on link "Tax Search Campaign_Canet.docx" at bounding box center [247, 407] width 186 height 13
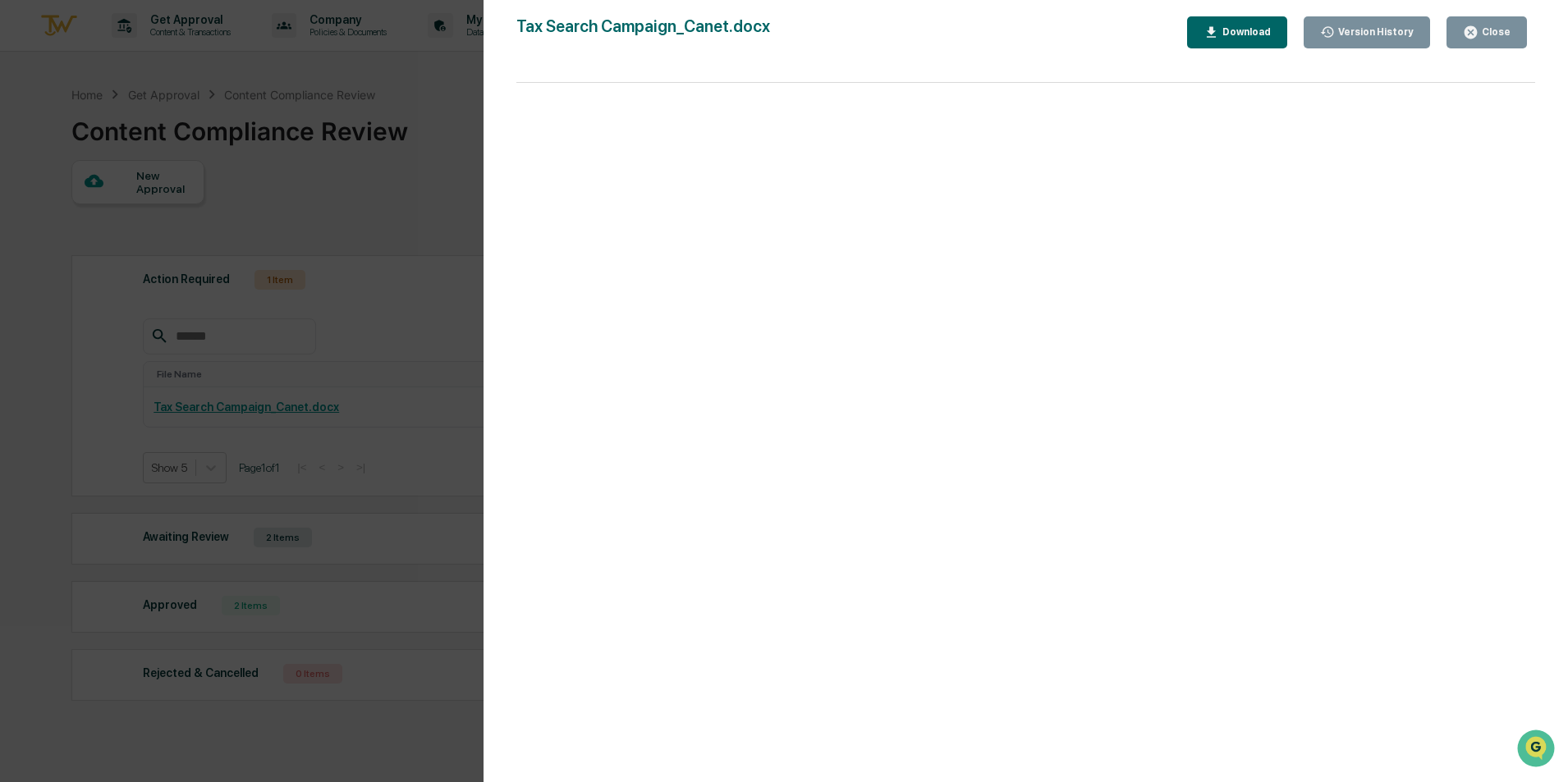
click at [381, 337] on div "Version History 10/02/2025, 02:53 PM Dominic Salacki Tax Search Campaign_Canet.…" at bounding box center [784, 391] width 1568 height 782
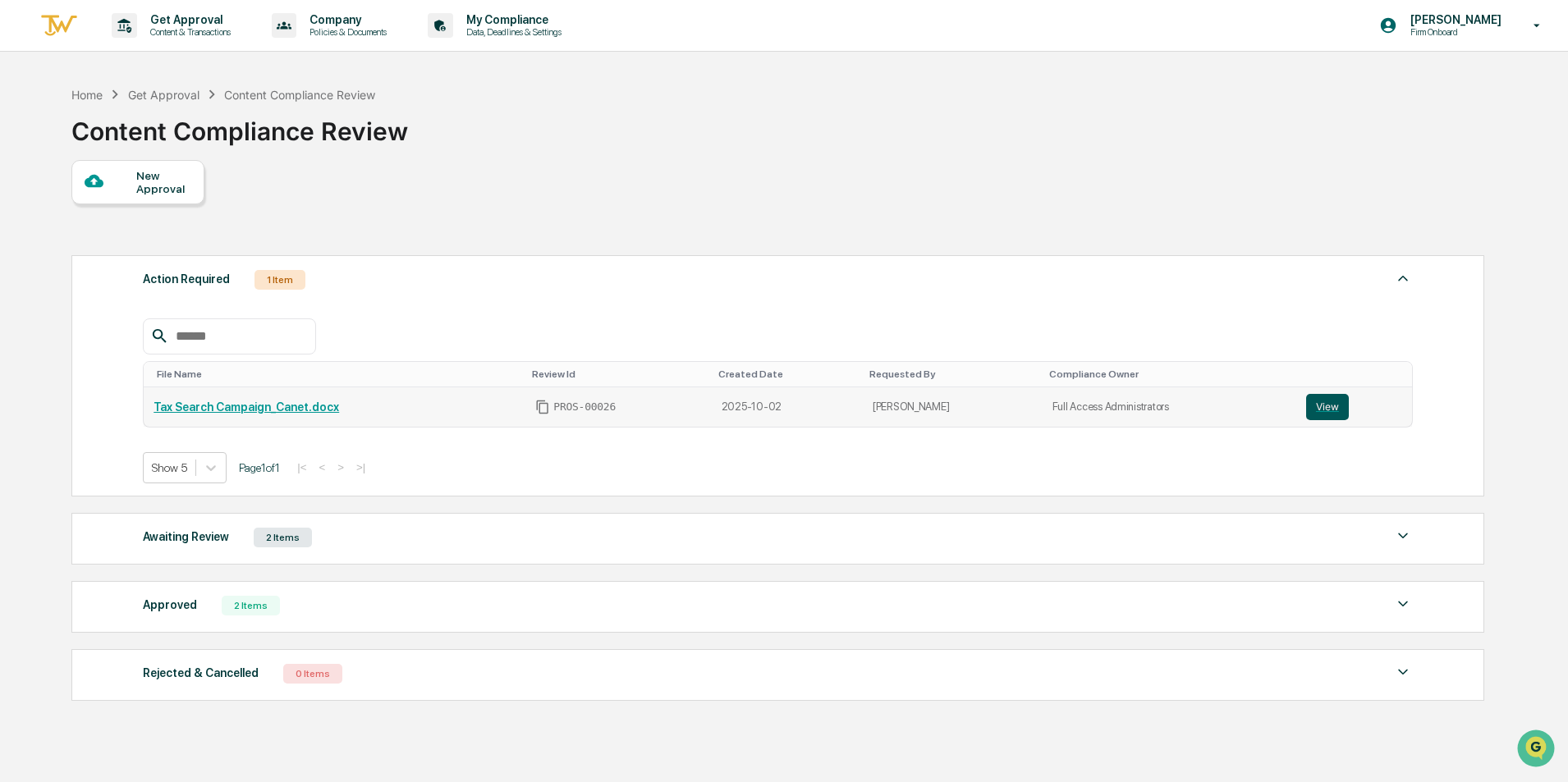
click at [1337, 412] on button "View" at bounding box center [1327, 407] width 42 height 26
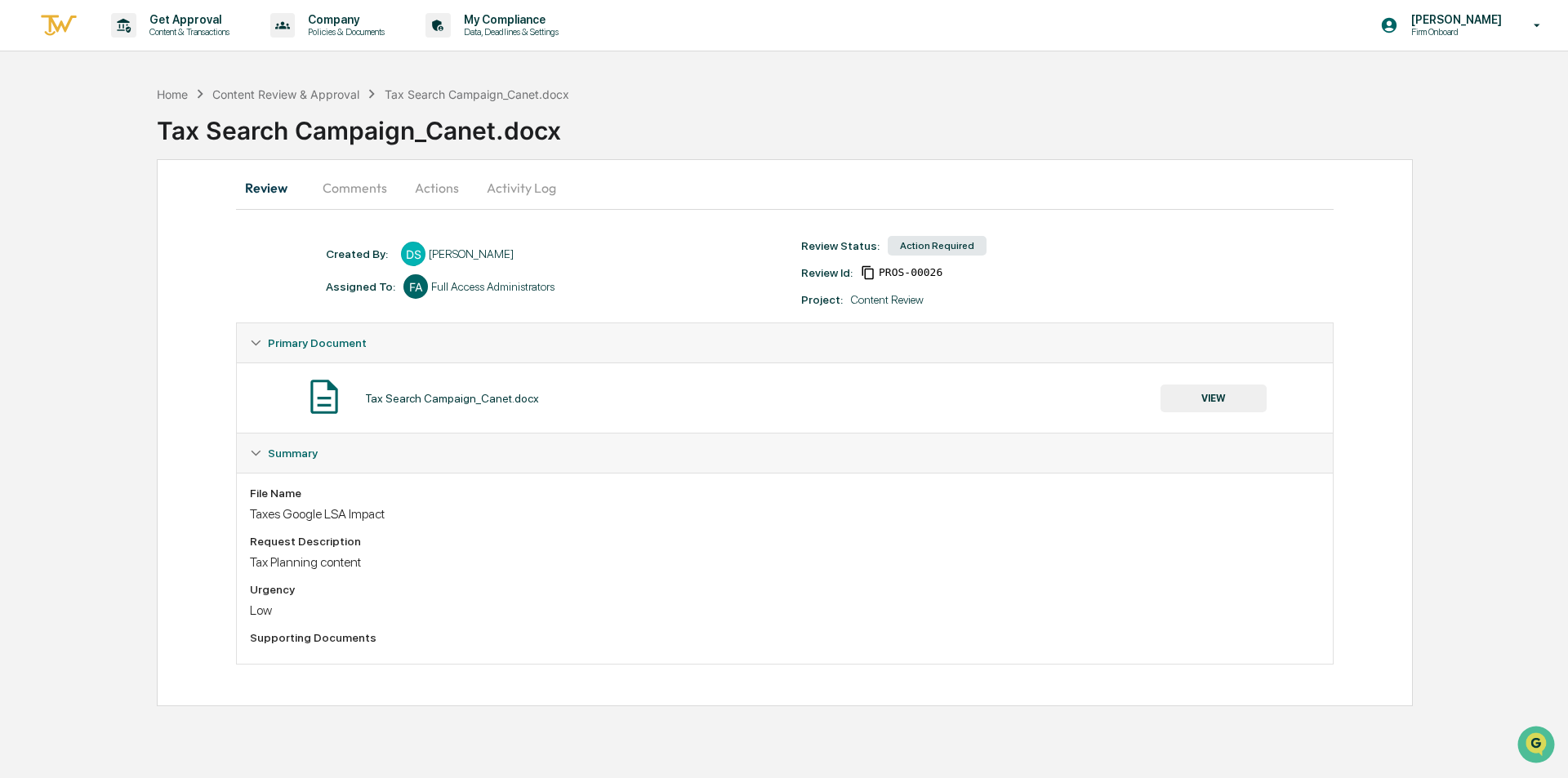
click at [343, 191] on button "Comments" at bounding box center [354, 188] width 91 height 39
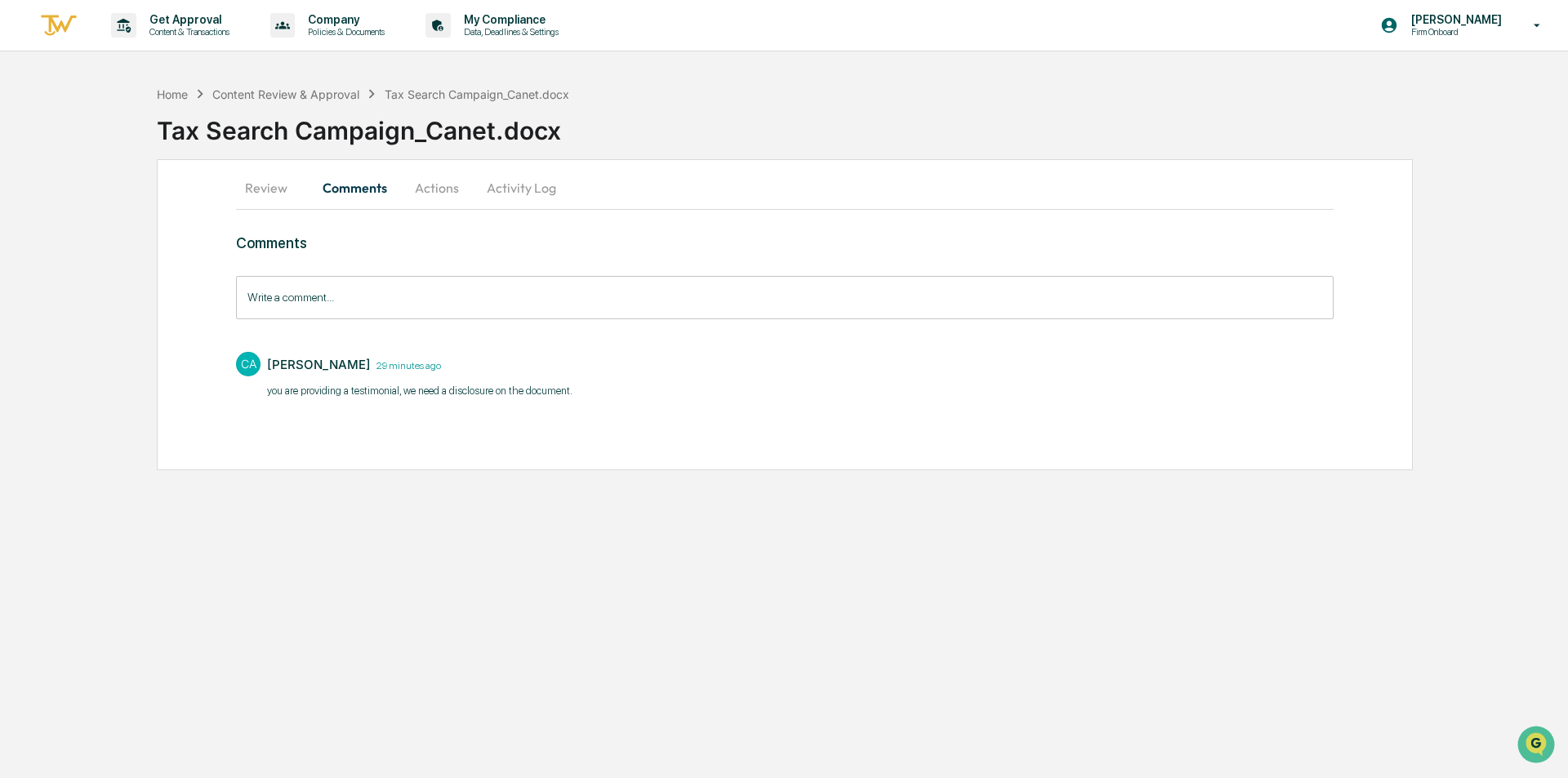
click at [447, 393] on p "you are providing a testimonial, we need a disclosure on the document." at bounding box center [419, 390] width 305 height 16
click at [442, 186] on button "Actions" at bounding box center [436, 188] width 74 height 39
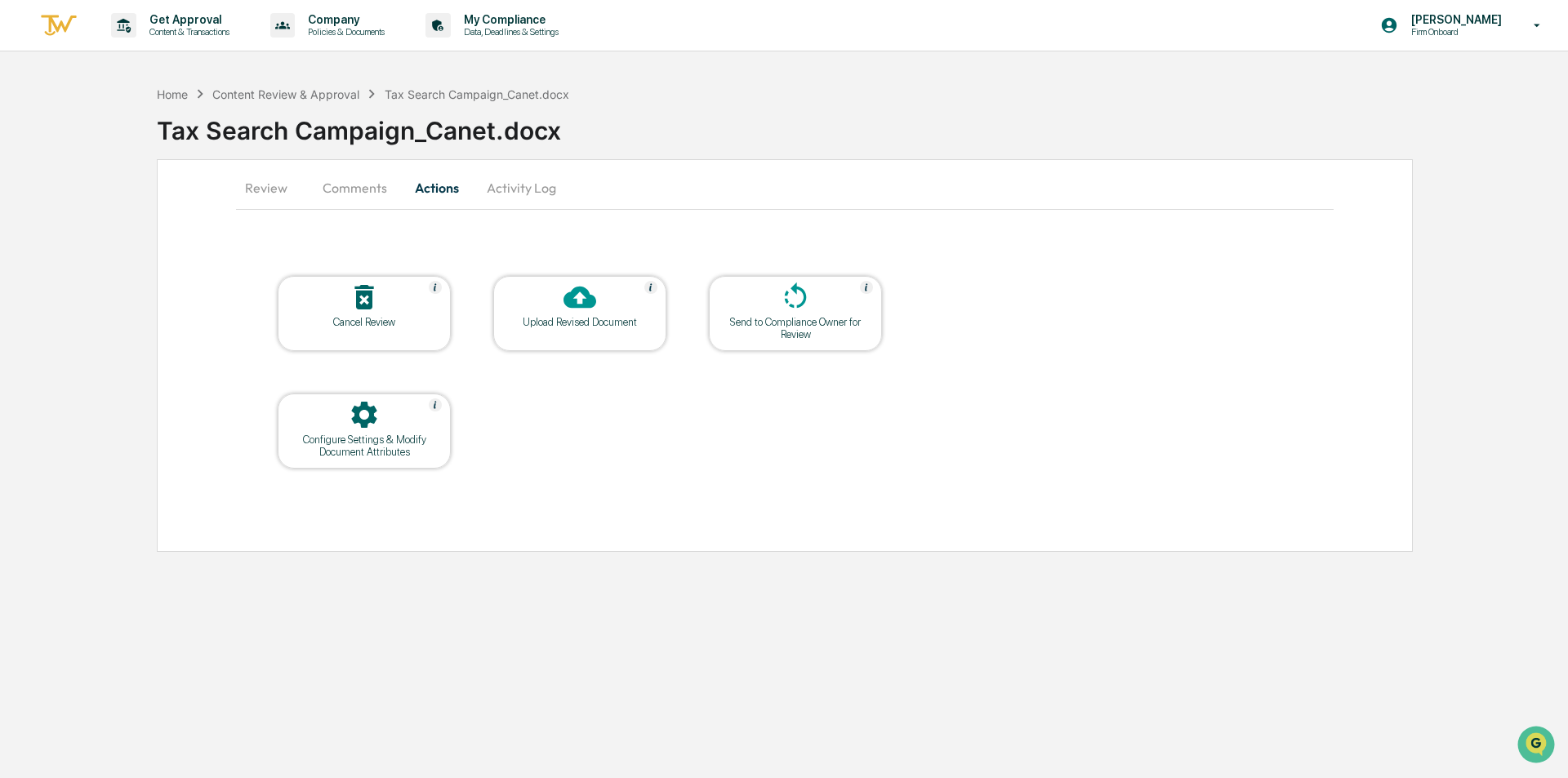
click at [562, 315] on div at bounding box center [579, 299] width 163 height 35
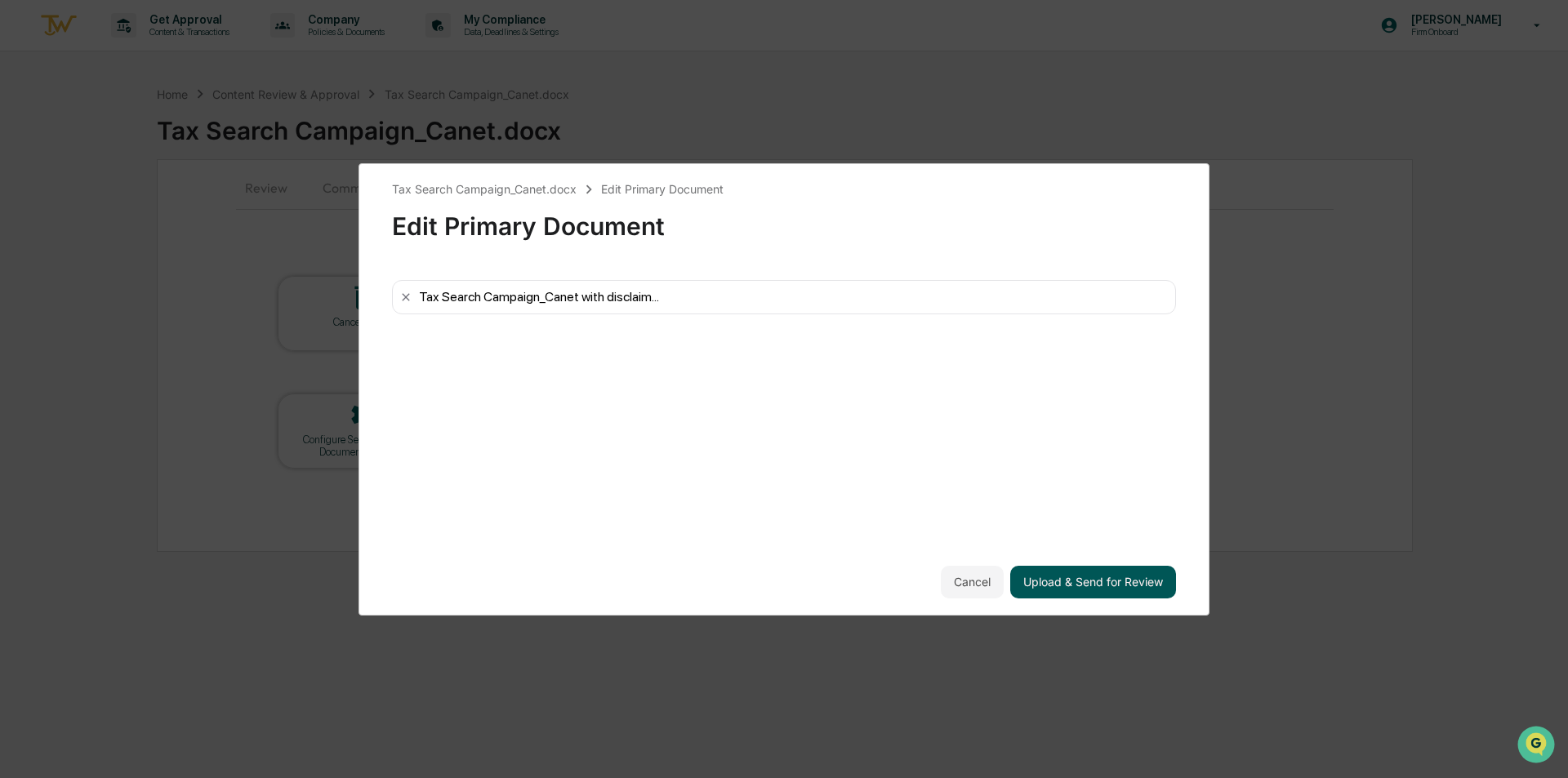
click at [1109, 579] on button "Upload & Send for Review" at bounding box center [1094, 582] width 166 height 33
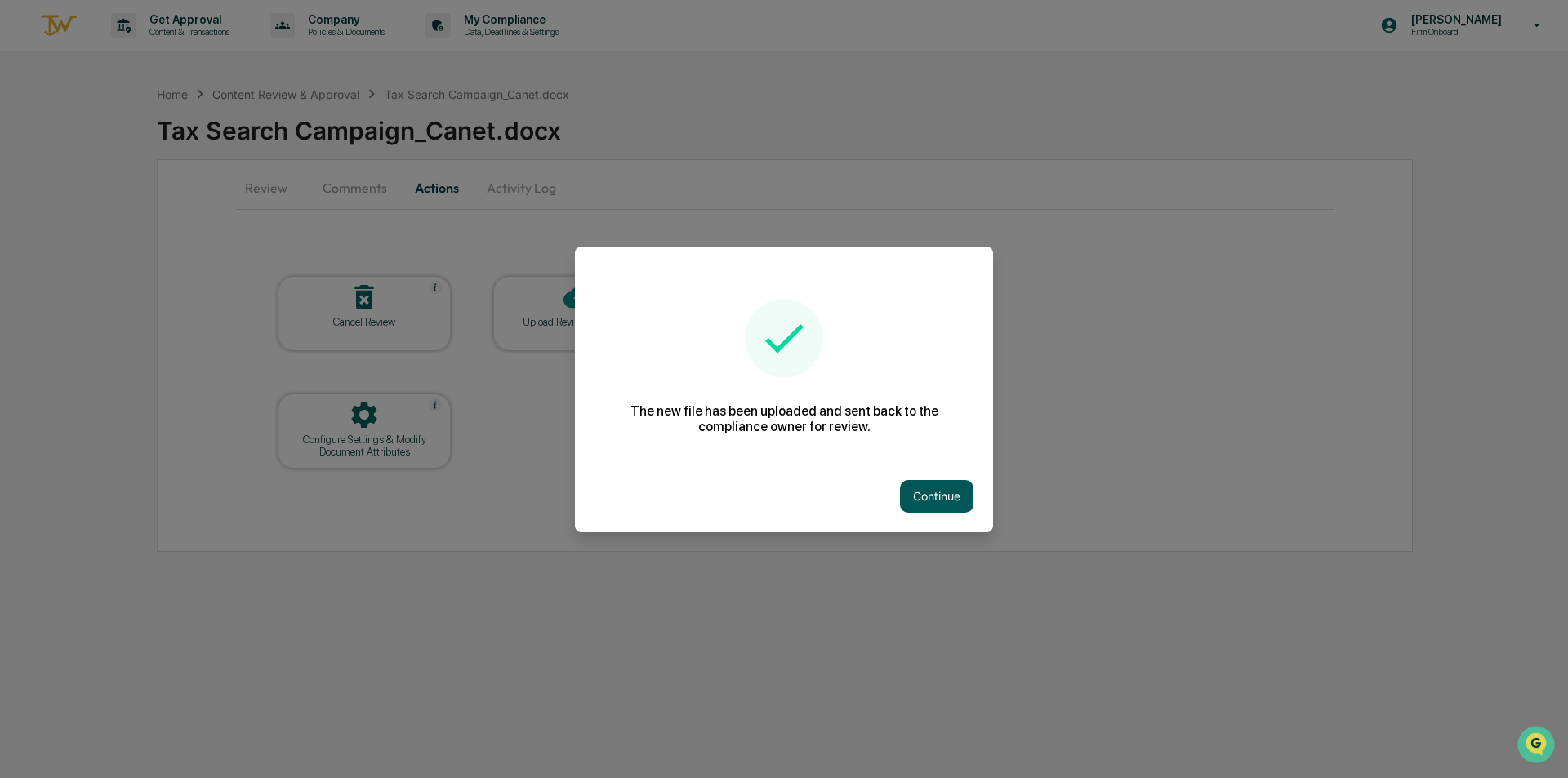
click at [927, 488] on button "Continue" at bounding box center [937, 496] width 74 height 33
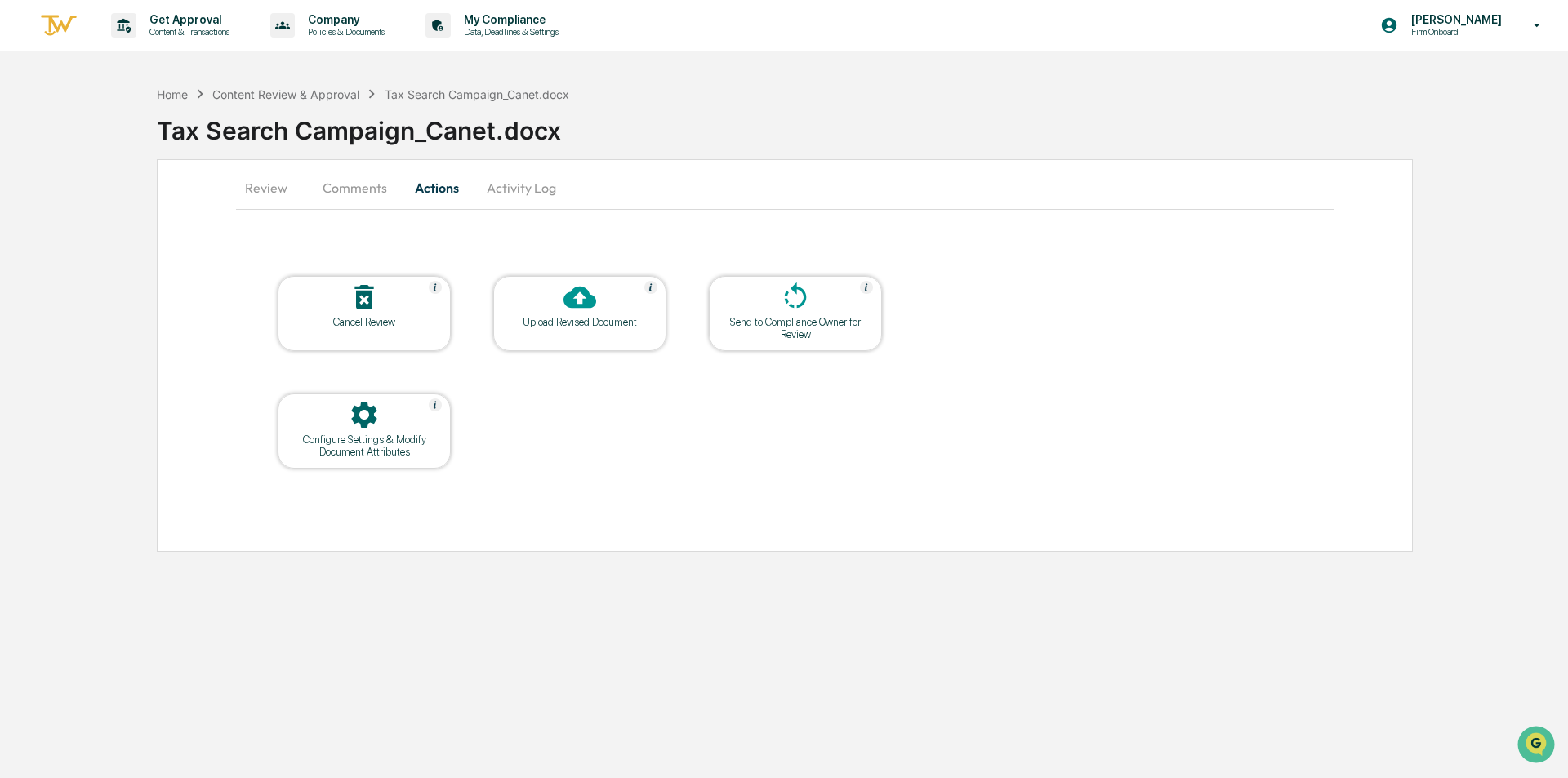
click at [290, 96] on div "Content Review & Approval" at bounding box center [285, 94] width 147 height 14
